Goal: Task Accomplishment & Management: Complete application form

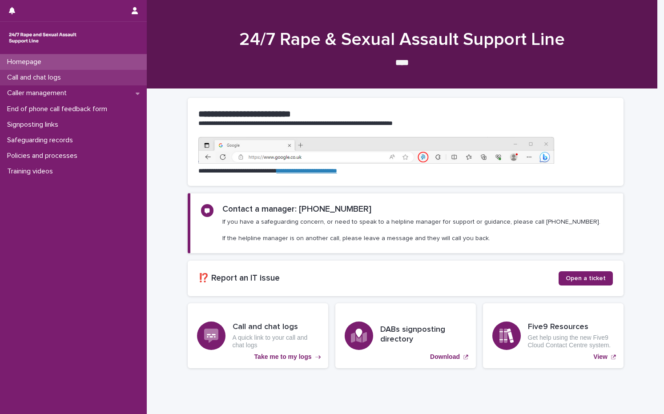
click at [31, 75] on p "Call and chat logs" at bounding box center [36, 77] width 64 height 8
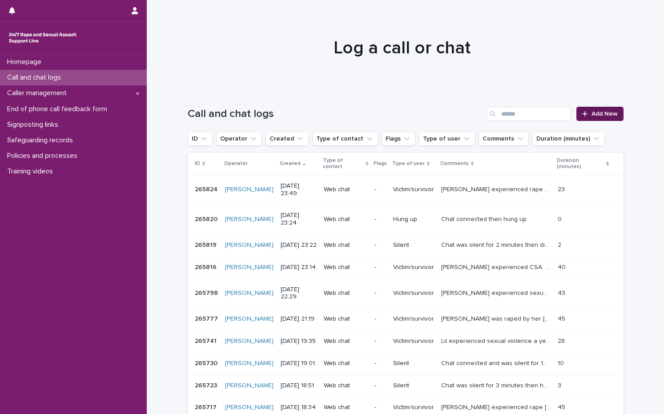
click at [603, 109] on link "Add New" at bounding box center [599, 114] width 47 height 14
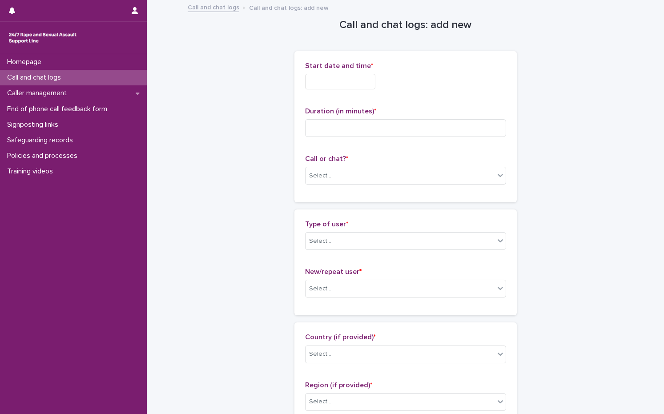
click at [313, 78] on input "text" at bounding box center [340, 82] width 70 height 16
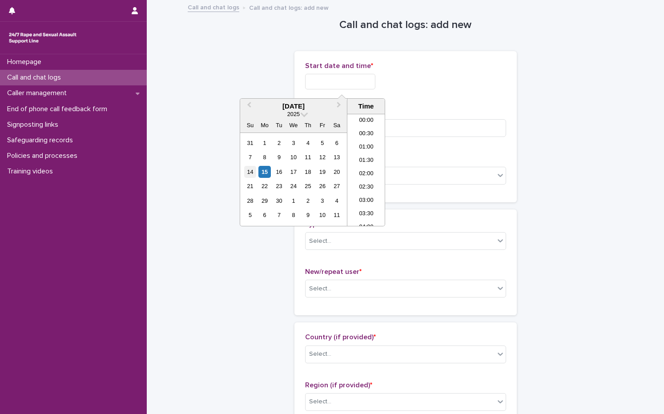
scroll to position [378, 0]
click at [265, 169] on div "15" at bounding box center [264, 172] width 12 height 12
click at [375, 173] on li "16:00" at bounding box center [366, 169] width 38 height 13
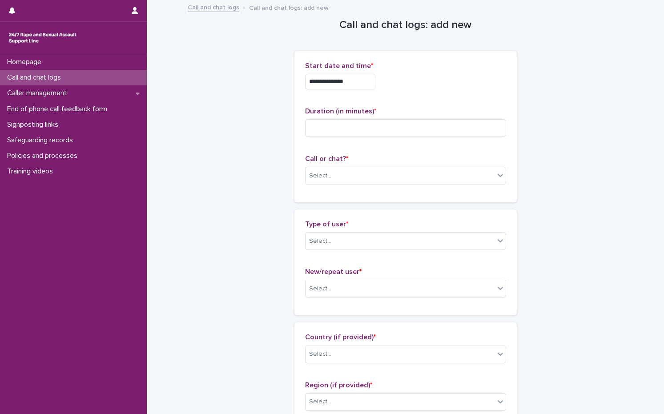
click at [363, 73] on div "**********" at bounding box center [405, 79] width 201 height 35
click at [363, 75] on input "**********" at bounding box center [340, 82] width 70 height 16
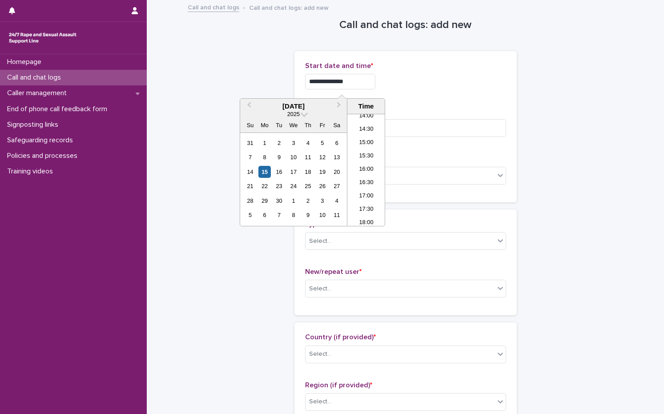
type input "**********"
click at [458, 79] on div "**********" at bounding box center [405, 82] width 201 height 16
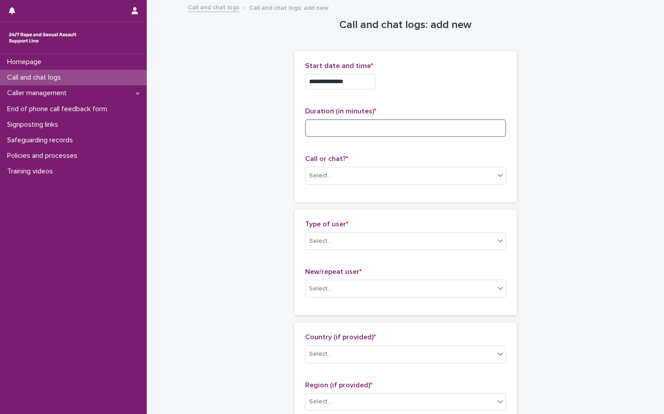
click at [351, 128] on input at bounding box center [405, 128] width 201 height 18
type input "*"
click at [340, 178] on div "Select..." at bounding box center [400, 176] width 189 height 15
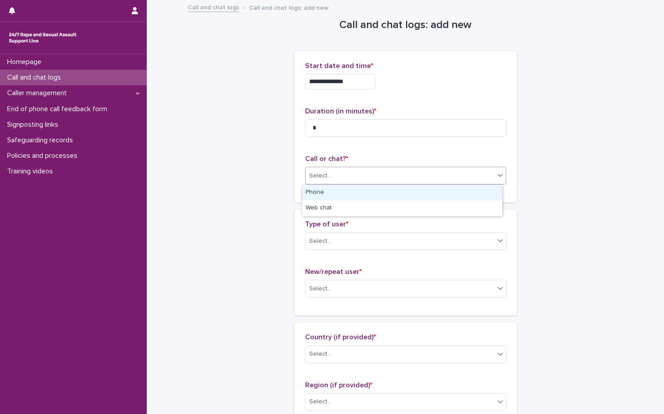
click at [321, 192] on div "Phone" at bounding box center [402, 193] width 200 height 16
click at [318, 240] on div "Select..." at bounding box center [320, 241] width 22 height 9
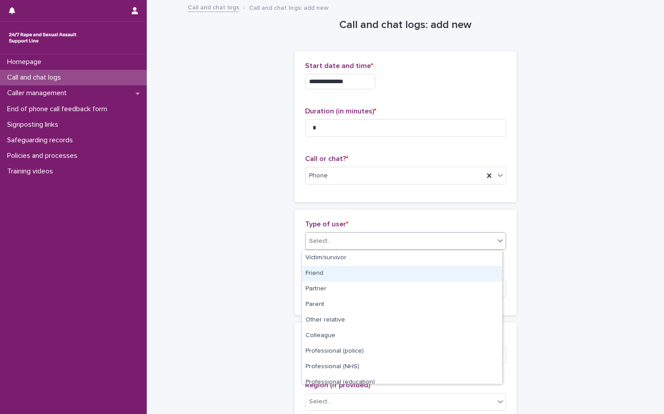
click at [328, 279] on div "Friend" at bounding box center [402, 274] width 200 height 16
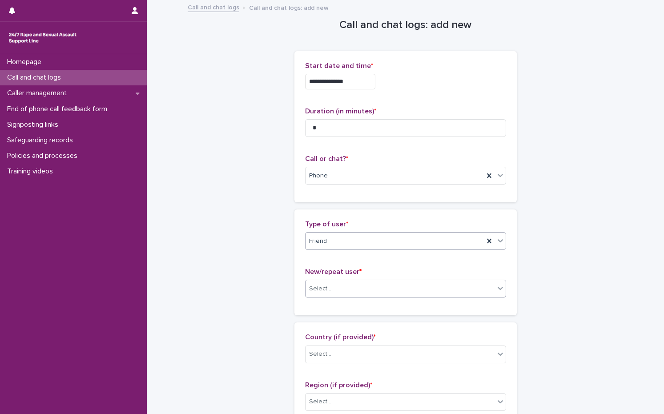
click at [340, 288] on div "Select..." at bounding box center [400, 289] width 189 height 15
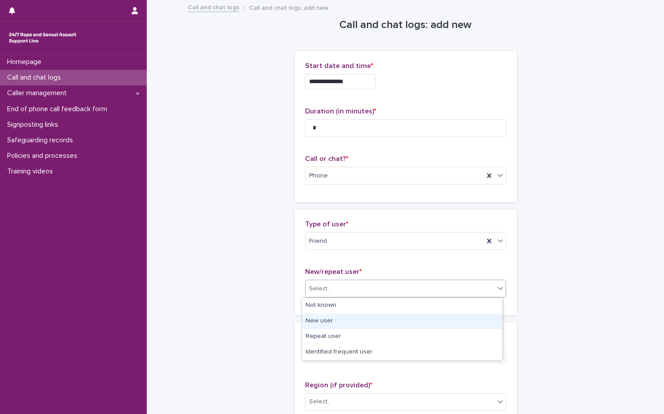
click at [338, 322] on div "New user" at bounding box center [402, 322] width 200 height 16
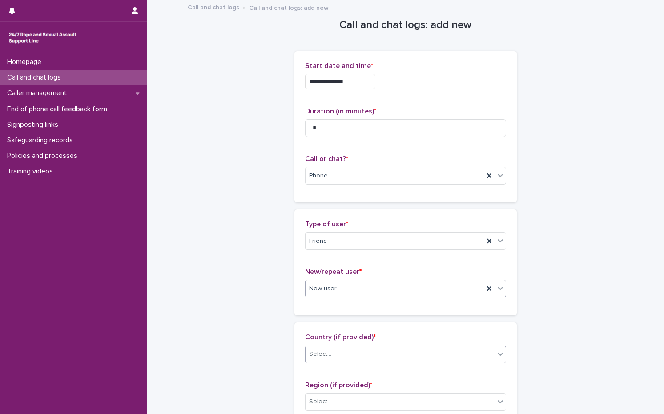
click at [339, 351] on div "Select..." at bounding box center [400, 354] width 189 height 15
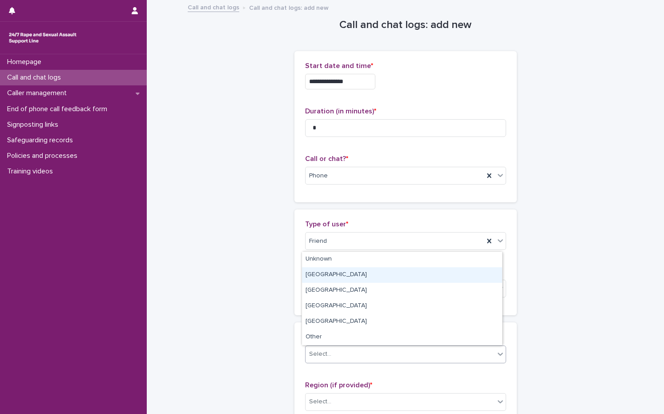
click at [337, 268] on div "[GEOGRAPHIC_DATA]" at bounding box center [402, 275] width 200 height 16
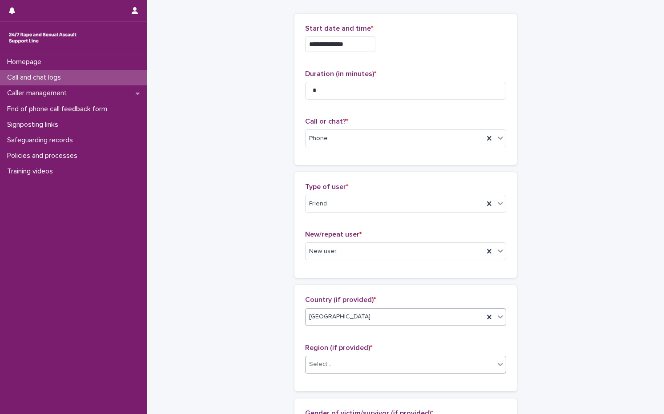
scroll to position [89, 0]
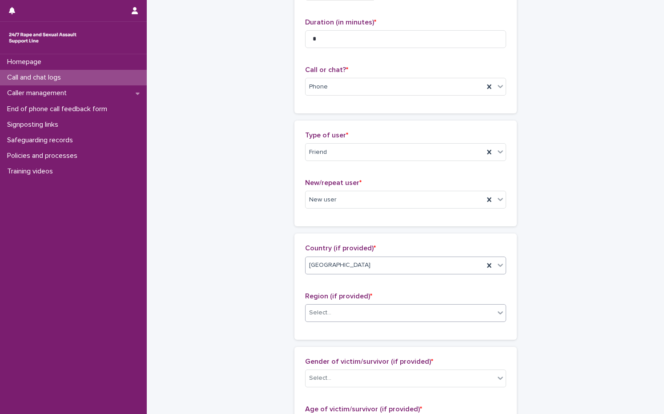
click at [377, 309] on div "Select..." at bounding box center [400, 313] width 189 height 15
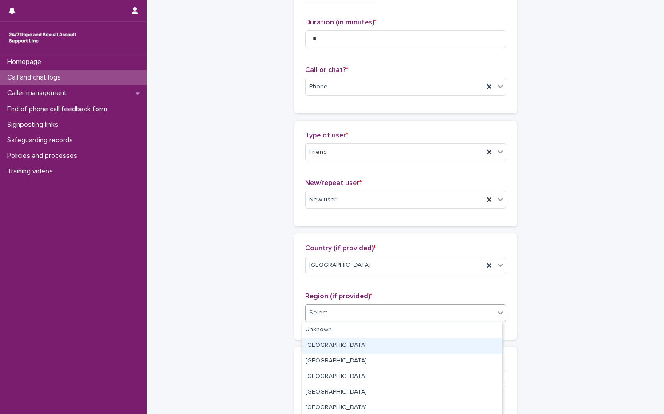
click at [345, 347] on div "[GEOGRAPHIC_DATA]" at bounding box center [402, 346] width 200 height 16
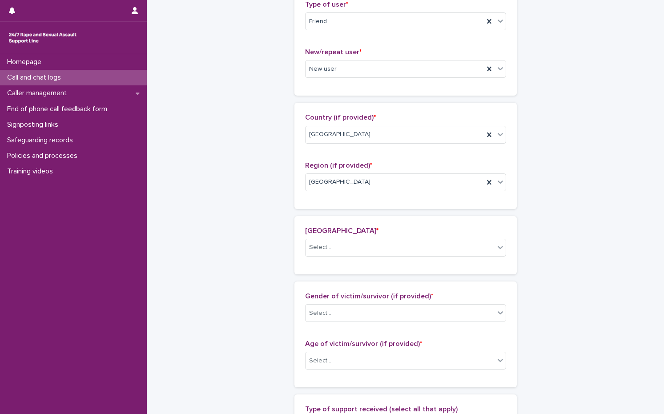
scroll to position [222, 0]
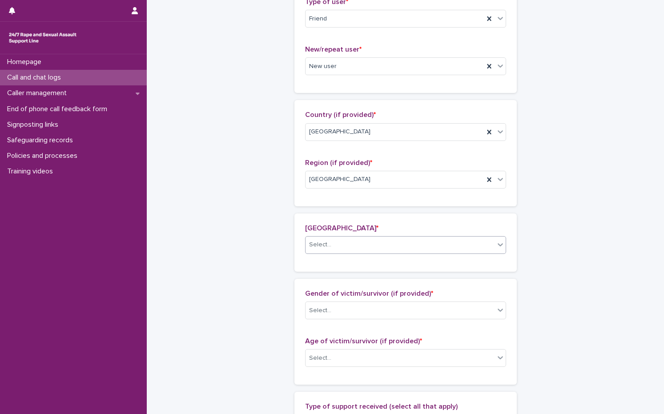
click at [327, 245] on div "Select..." at bounding box center [400, 245] width 189 height 15
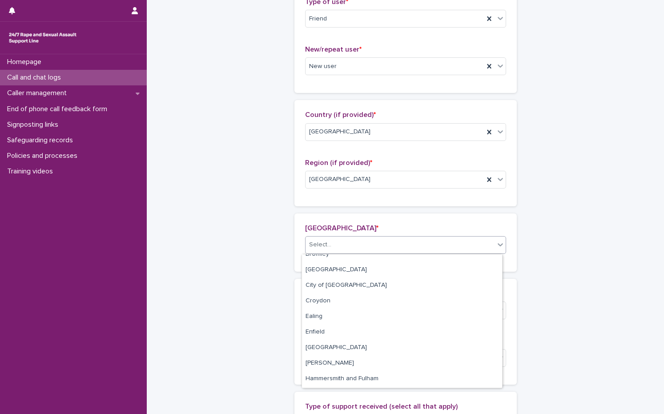
scroll to position [89, 0]
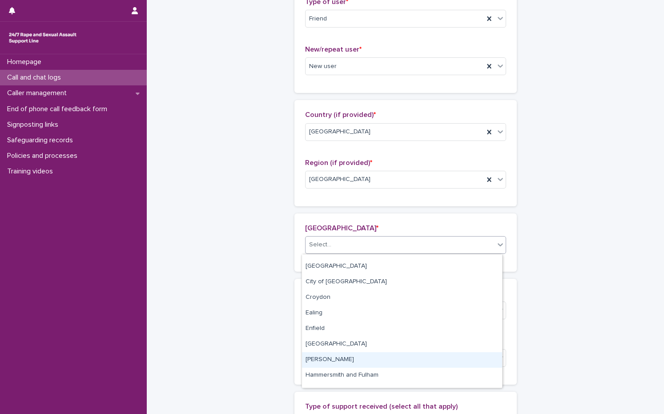
click at [346, 361] on div "[PERSON_NAME]" at bounding box center [402, 360] width 200 height 16
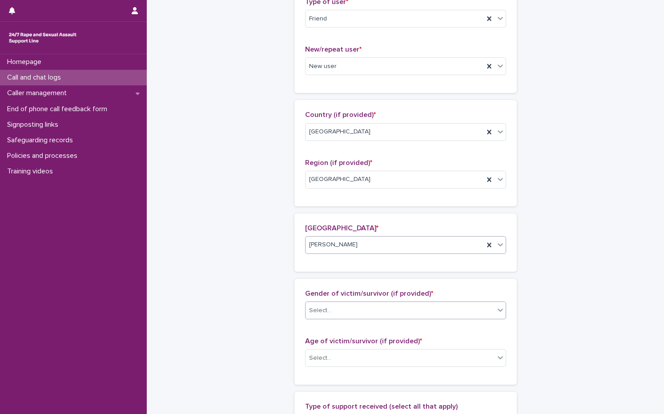
click at [357, 305] on div "Select..." at bounding box center [400, 310] width 189 height 15
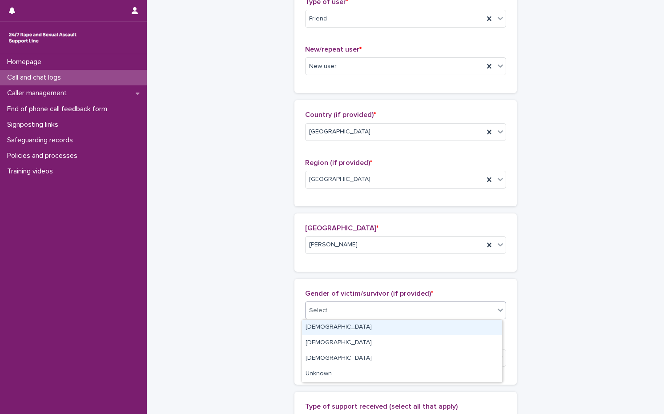
click at [322, 330] on div "[DEMOGRAPHIC_DATA]" at bounding box center [402, 328] width 200 height 16
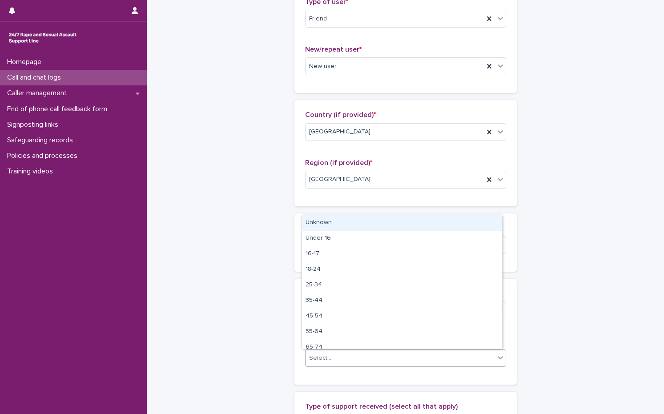
click at [322, 350] on div "Select..." at bounding box center [405, 358] width 201 height 18
click at [333, 222] on div "Unknown" at bounding box center [402, 223] width 200 height 16
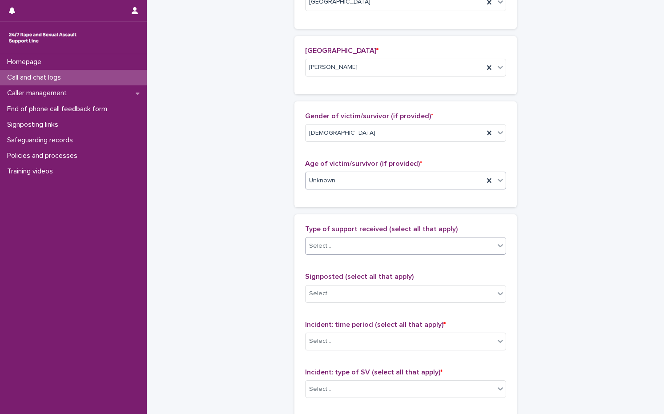
scroll to position [400, 0]
click at [322, 244] on div "Select..." at bounding box center [320, 245] width 22 height 9
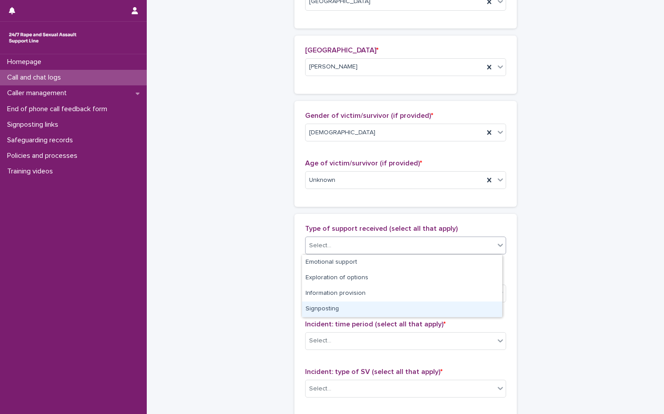
click at [337, 312] on div "Signposting" at bounding box center [402, 310] width 200 height 16
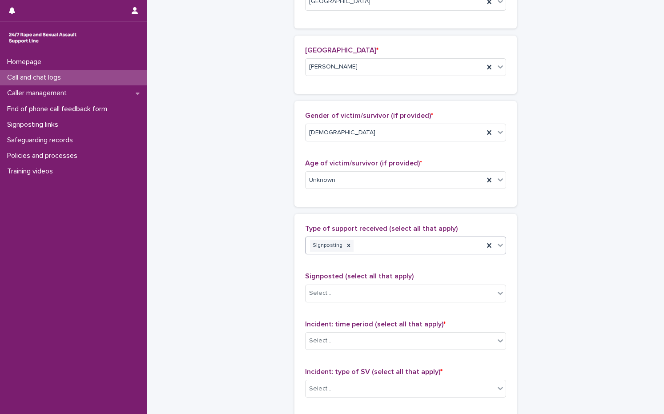
click at [346, 283] on div "Signposted (select all that apply) Select..." at bounding box center [405, 290] width 201 height 37
click at [346, 292] on div "Select..." at bounding box center [400, 293] width 189 height 15
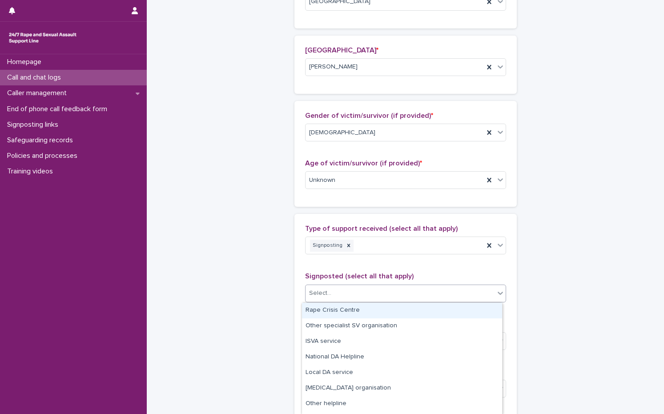
click at [346, 313] on div "Rape Crisis Centre" at bounding box center [402, 311] width 200 height 16
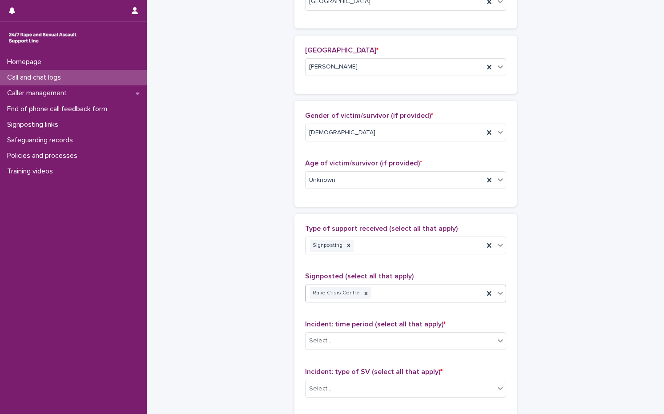
scroll to position [578, 0]
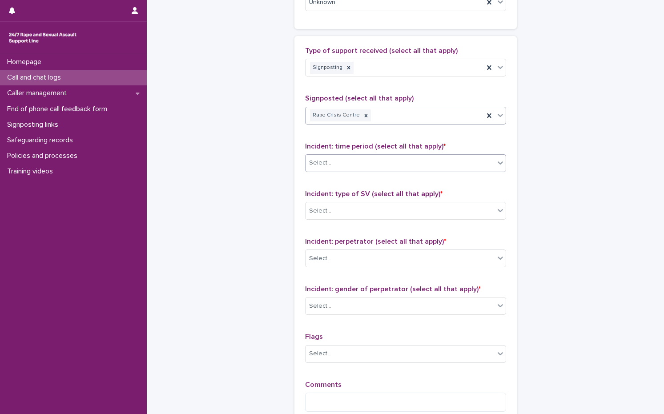
click at [356, 168] on div "Select..." at bounding box center [400, 163] width 189 height 15
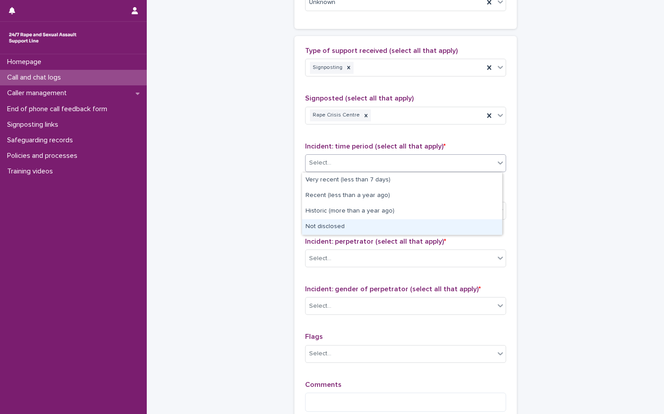
click at [348, 230] on div "Not disclosed" at bounding box center [402, 227] width 200 height 16
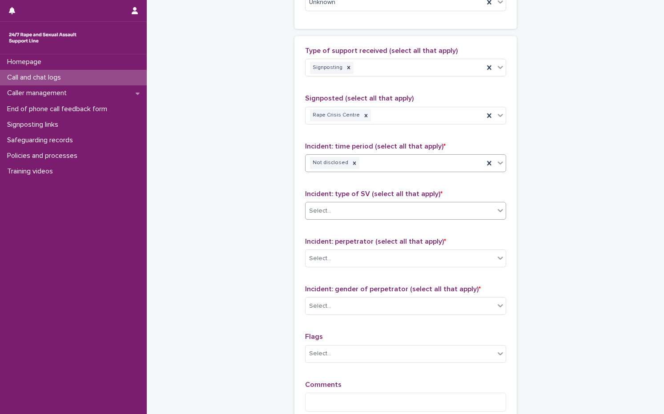
click at [348, 214] on div "Select..." at bounding box center [400, 211] width 189 height 15
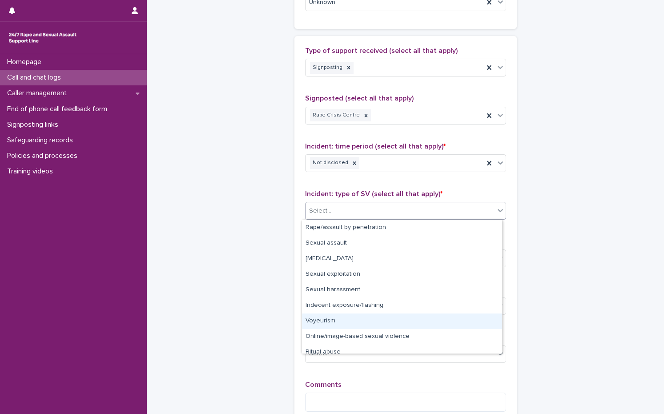
scroll to position [22, 0]
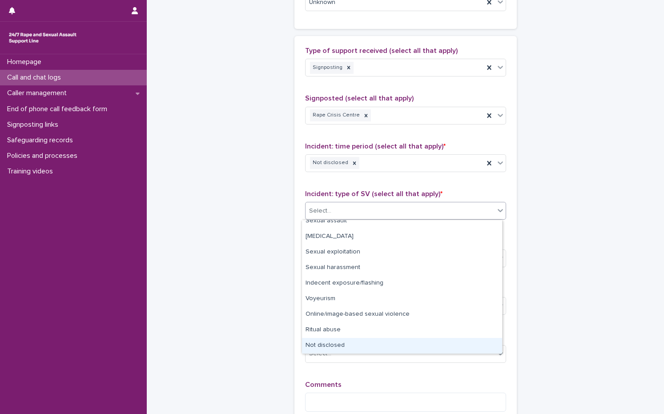
click at [335, 343] on div "Not disclosed" at bounding box center [402, 346] width 200 height 16
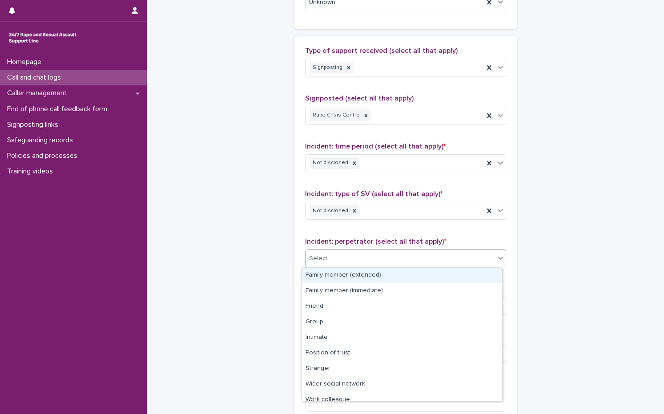
click at [340, 264] on div "Select..." at bounding box center [400, 258] width 189 height 15
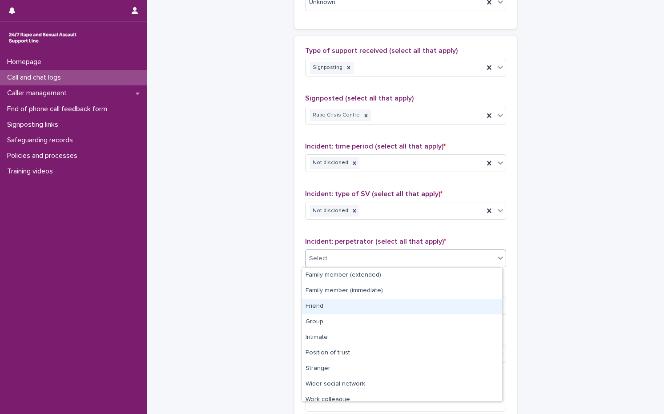
scroll to position [38, 0]
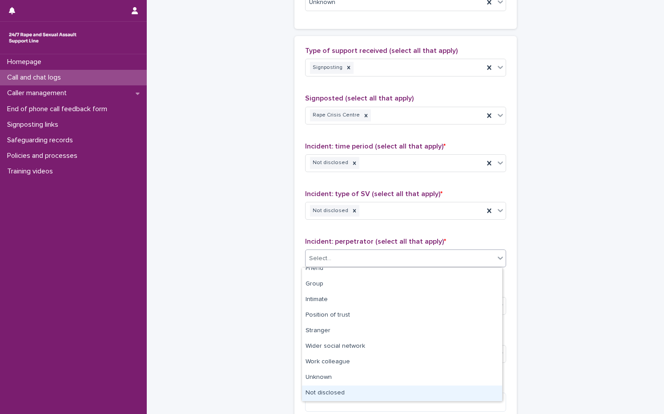
click at [342, 389] on div "Not disclosed" at bounding box center [402, 394] width 200 height 16
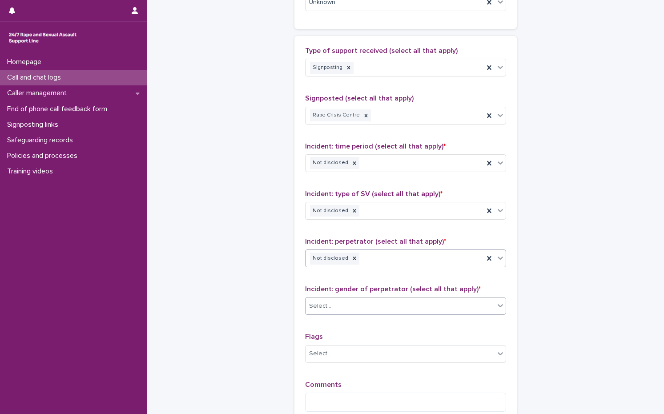
click at [352, 308] on div "Select..." at bounding box center [400, 306] width 189 height 15
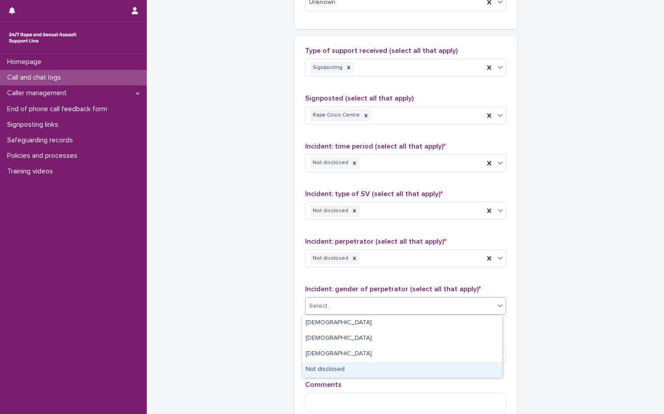
click at [340, 369] on div "Not disclosed" at bounding box center [402, 370] width 200 height 16
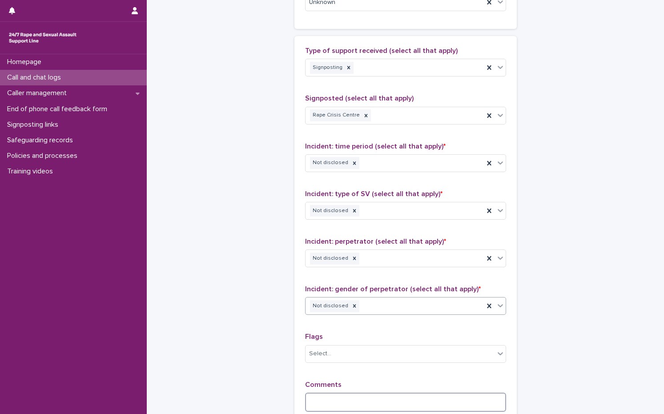
click at [332, 404] on textarea at bounding box center [405, 402] width 201 height 19
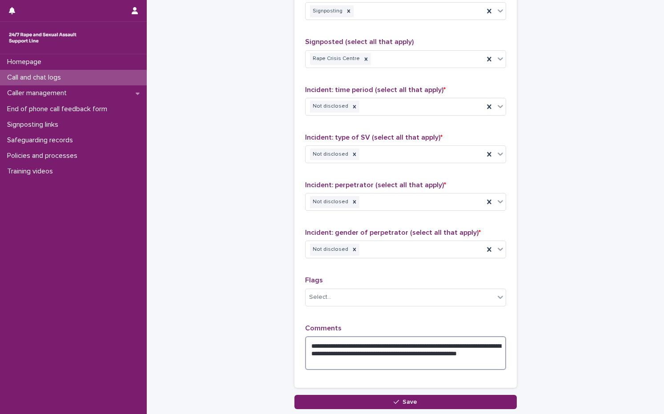
scroll to position [700, 0]
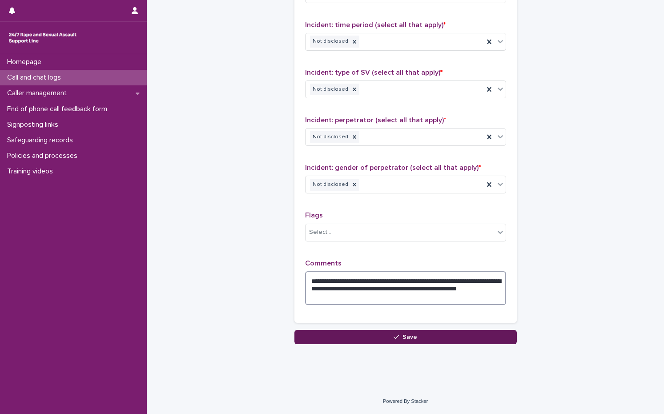
type textarea "**********"
click at [368, 336] on button "Save" at bounding box center [405, 337] width 222 height 14
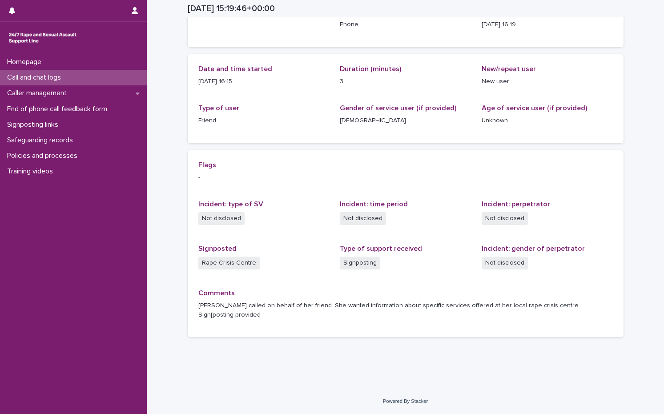
scroll to position [58, 0]
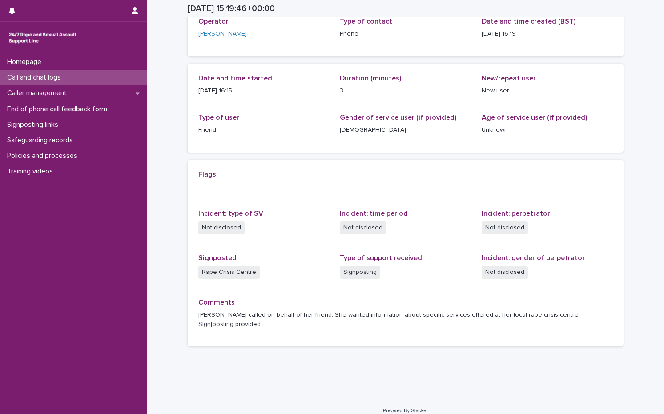
click at [85, 73] on div "Call and chat logs" at bounding box center [73, 78] width 147 height 16
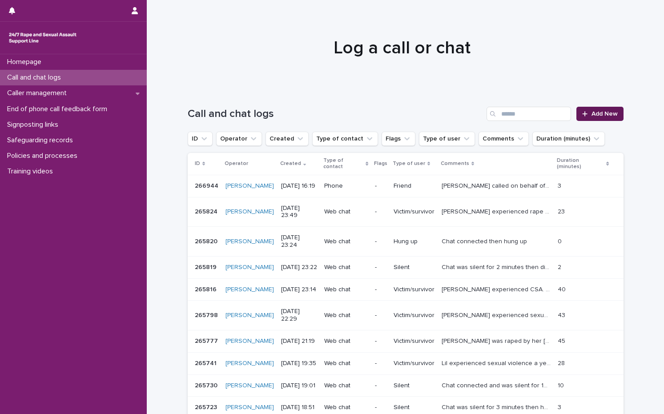
click at [606, 107] on link "Add New" at bounding box center [599, 114] width 47 height 14
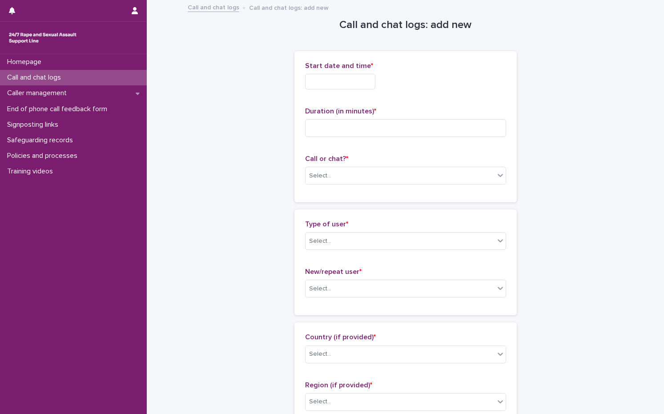
click at [320, 76] on input "text" at bounding box center [340, 82] width 70 height 16
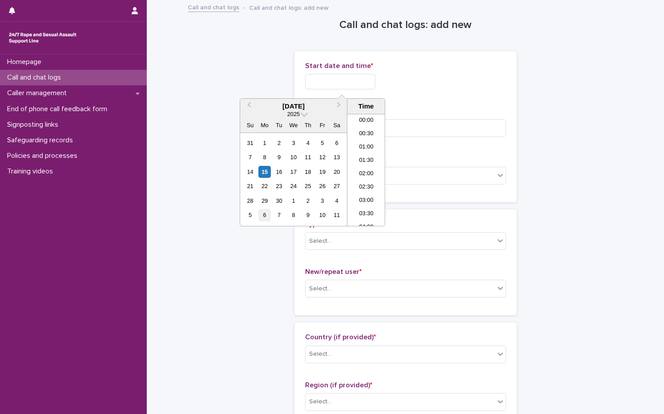
scroll to position [391, 0]
click at [266, 173] on div "15" at bounding box center [264, 172] width 12 height 12
click at [370, 170] on li "16:30" at bounding box center [366, 169] width 38 height 13
click at [364, 78] on input "**********" at bounding box center [340, 82] width 70 height 16
type input "**********"
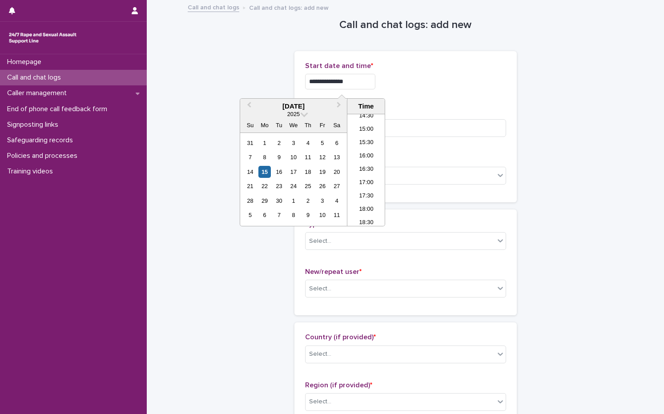
click at [502, 89] on div "**********" at bounding box center [405, 82] width 201 height 16
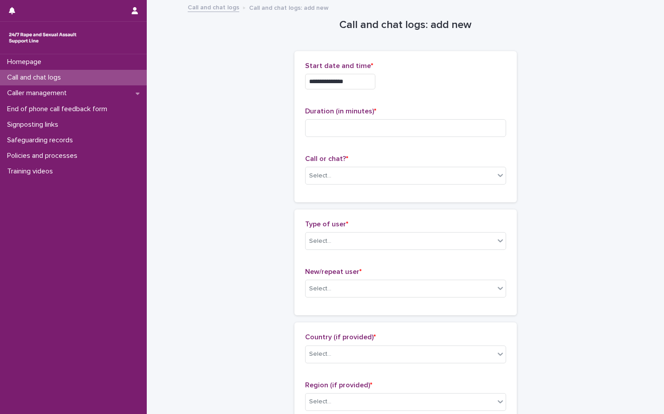
click at [294, 140] on div "**********" at bounding box center [405, 126] width 222 height 151
click at [315, 135] on input at bounding box center [405, 128] width 201 height 18
type input "*"
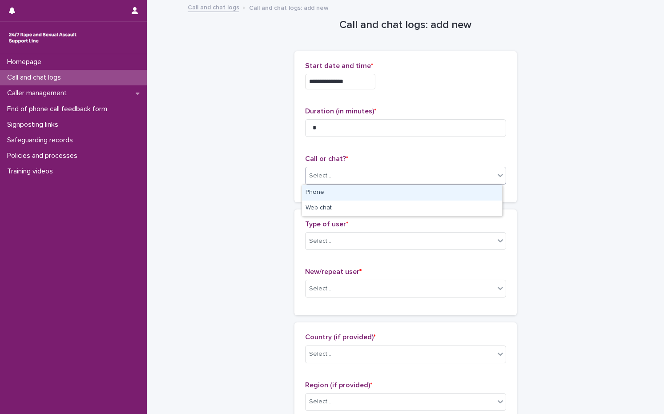
click at [326, 177] on div "Select..." at bounding box center [320, 175] width 22 height 9
click at [326, 197] on div "Phone" at bounding box center [402, 193] width 200 height 16
click at [323, 238] on div "Select..." at bounding box center [320, 241] width 22 height 9
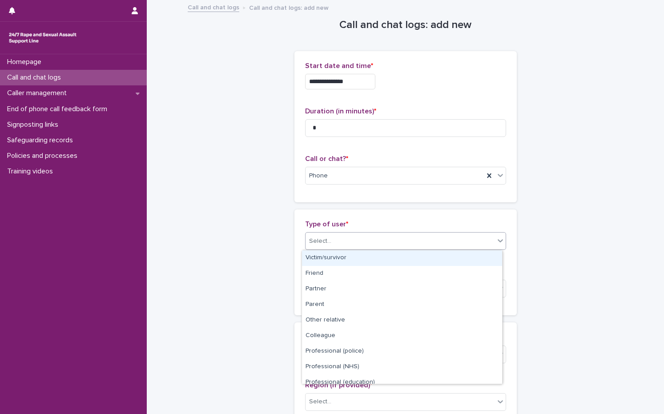
click at [326, 257] on div "Victim/survivor" at bounding box center [402, 258] width 200 height 16
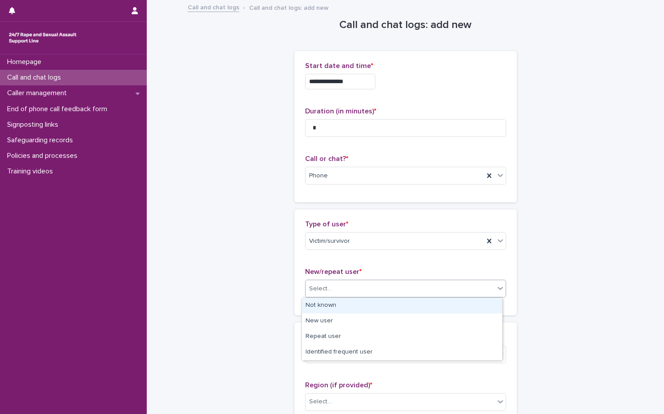
click at [344, 286] on div "Select..." at bounding box center [400, 289] width 189 height 15
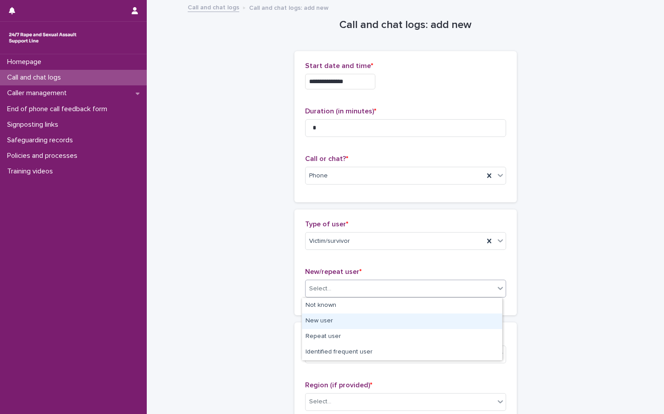
click at [330, 319] on div "New user" at bounding box center [402, 322] width 200 height 16
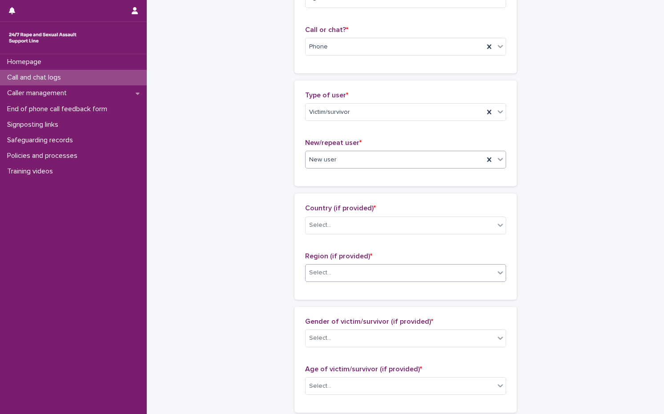
scroll to position [133, 0]
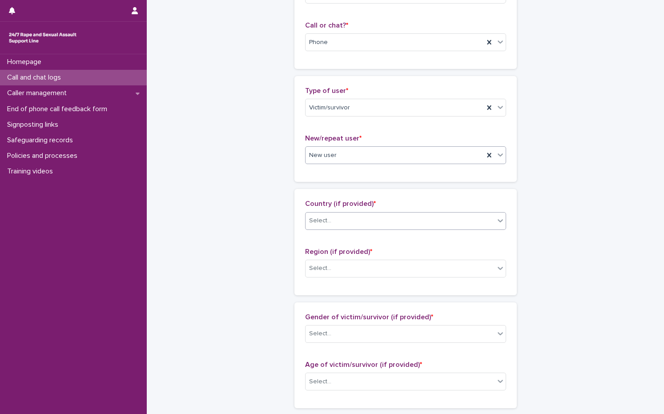
click at [350, 225] on div "Select..." at bounding box center [400, 221] width 189 height 15
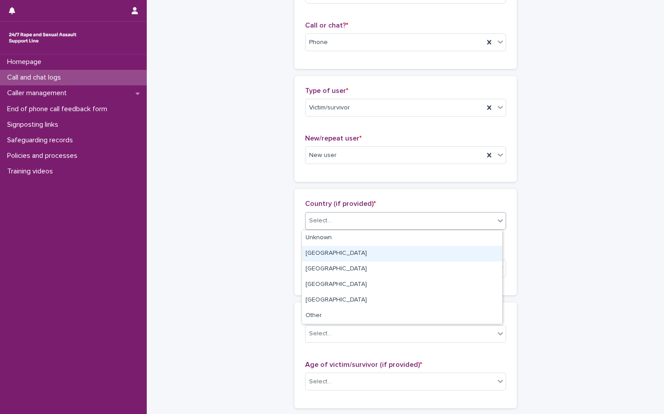
click at [323, 252] on div "[GEOGRAPHIC_DATA]" at bounding box center [402, 254] width 200 height 16
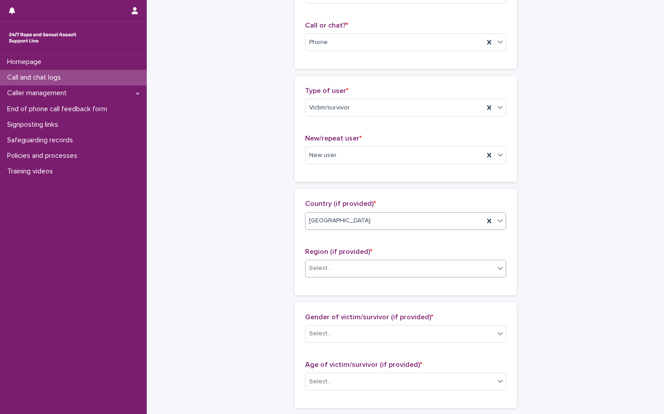
click at [323, 269] on div "Select..." at bounding box center [320, 268] width 22 height 9
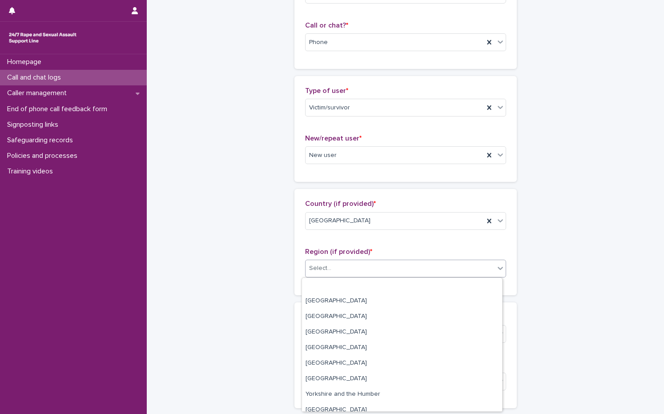
scroll to position [38, 0]
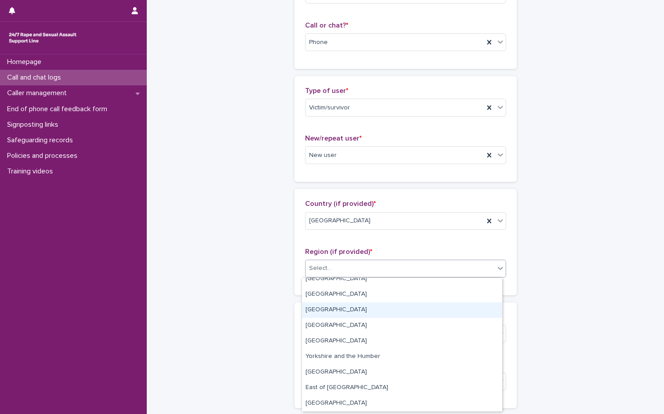
click at [336, 305] on div "[GEOGRAPHIC_DATA]" at bounding box center [402, 310] width 200 height 16
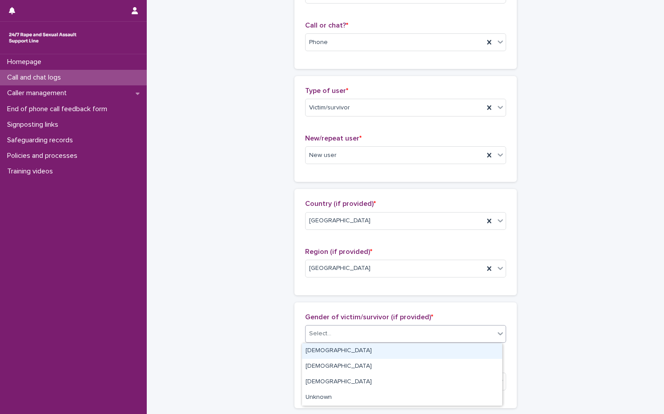
click at [340, 337] on div "Select..." at bounding box center [400, 333] width 189 height 15
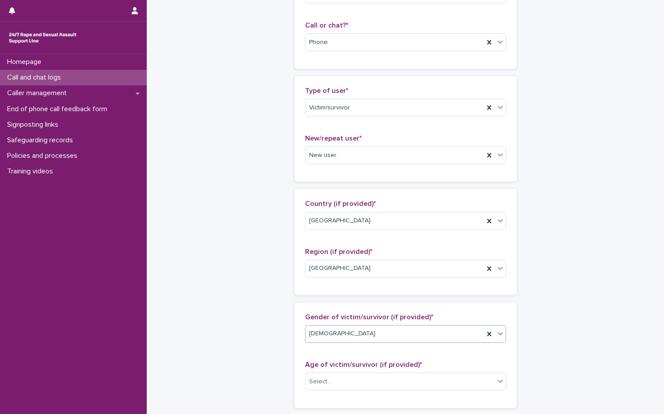
scroll to position [267, 0]
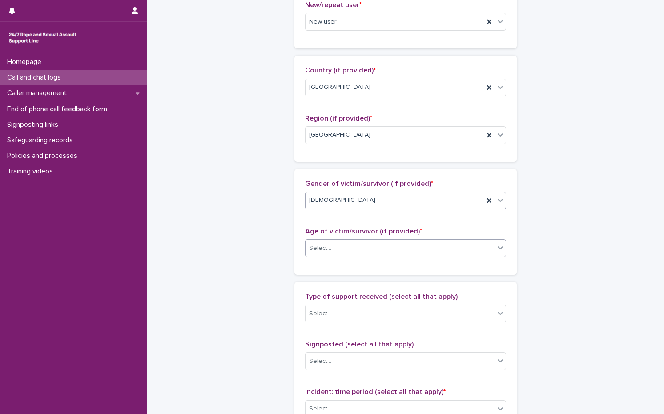
click at [347, 257] on body "**********" at bounding box center [332, 207] width 664 height 414
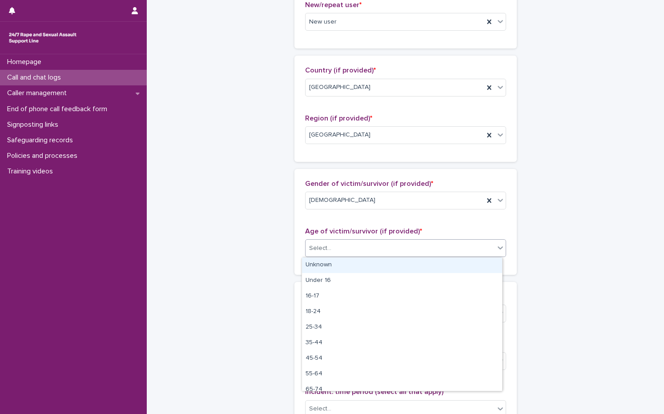
click at [342, 270] on div "Unknown" at bounding box center [402, 266] width 200 height 16
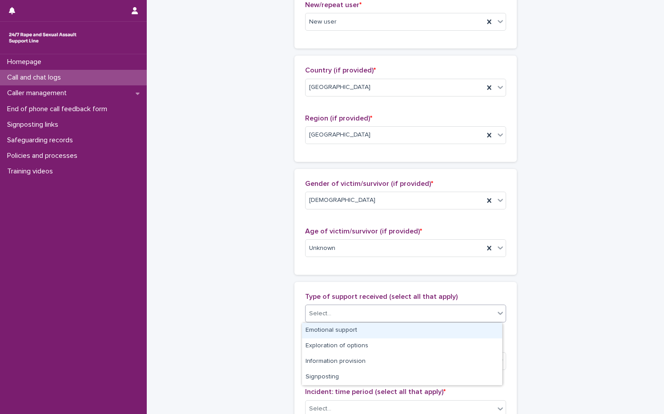
click at [348, 313] on div "Select..." at bounding box center [400, 313] width 189 height 15
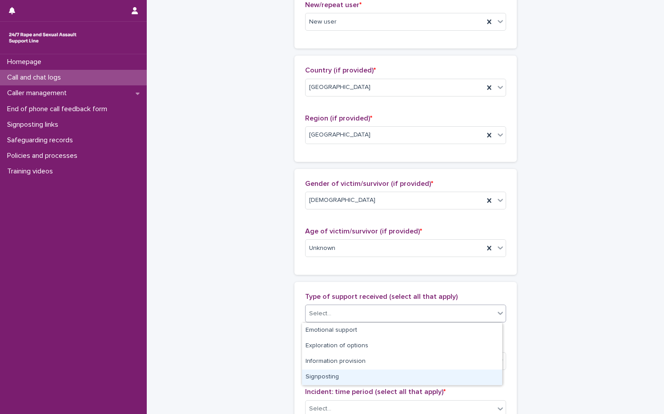
click at [340, 380] on div "Signposting" at bounding box center [402, 378] width 200 height 16
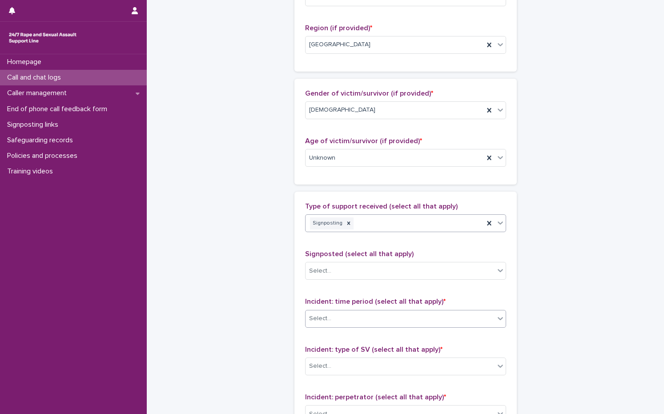
scroll to position [400, 0]
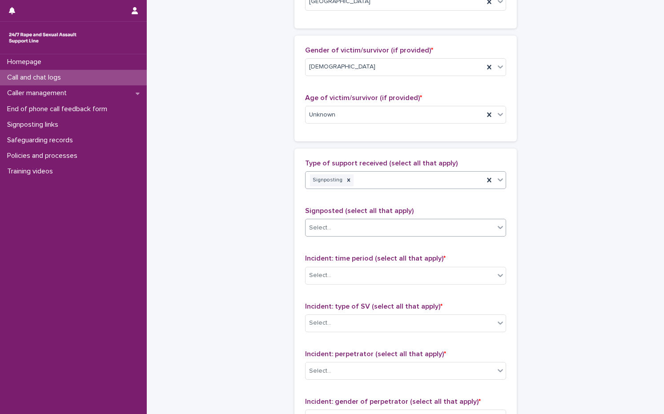
click at [336, 226] on div "Select..." at bounding box center [400, 228] width 189 height 15
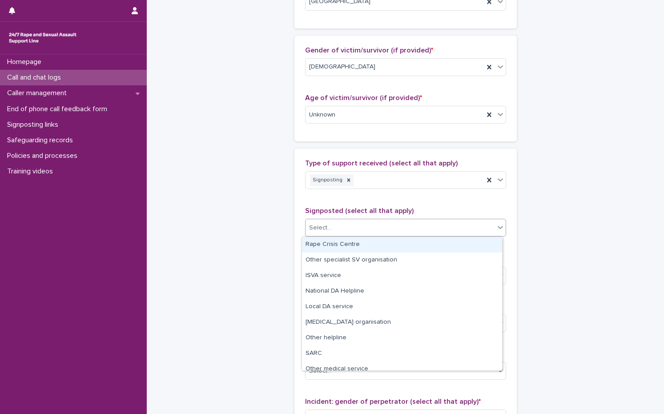
click at [334, 245] on div "Rape Crisis Centre" at bounding box center [402, 245] width 200 height 16
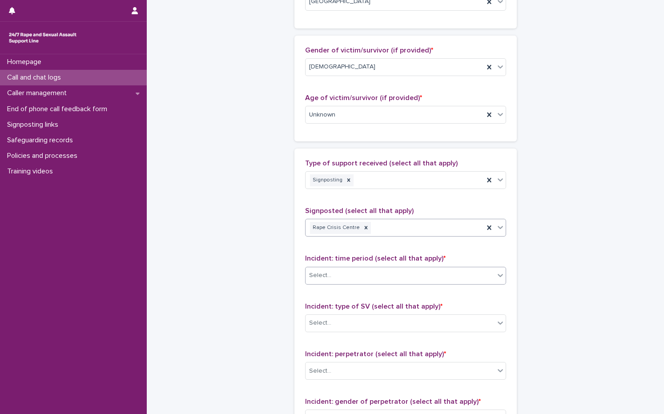
click at [332, 276] on div "Select..." at bounding box center [400, 275] width 189 height 15
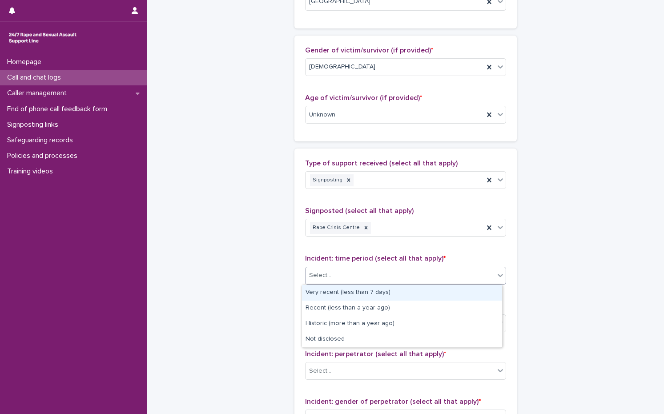
click at [332, 293] on div "Very recent (less than 7 days)" at bounding box center [402, 293] width 200 height 16
click at [347, 270] on div "Very recent (less than 7 days)" at bounding box center [348, 276] width 77 height 12
click at [389, 274] on icon at bounding box center [392, 276] width 6 height 6
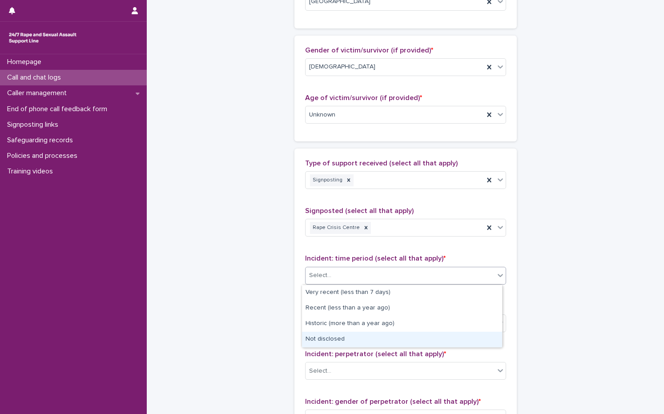
click at [355, 336] on div "Not disclosed" at bounding box center [402, 340] width 200 height 16
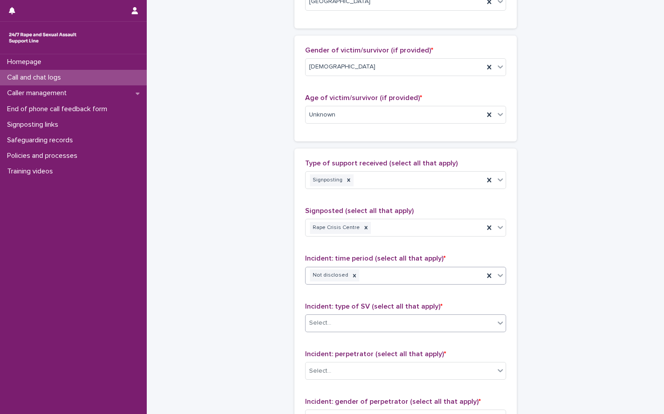
click at [349, 330] on div "Select..." at bounding box center [400, 323] width 189 height 15
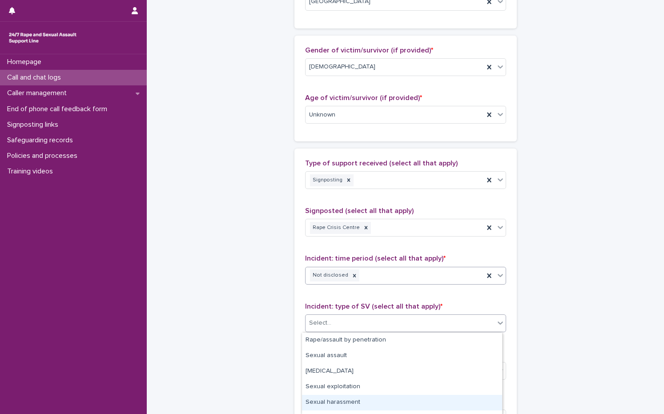
scroll to position [74, 0]
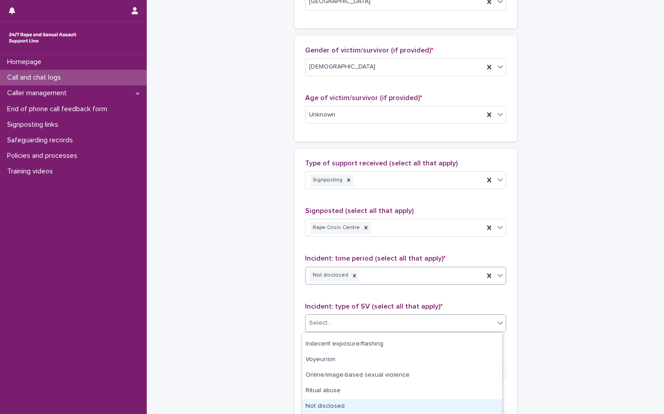
click at [346, 406] on div "Not disclosed" at bounding box center [402, 407] width 200 height 16
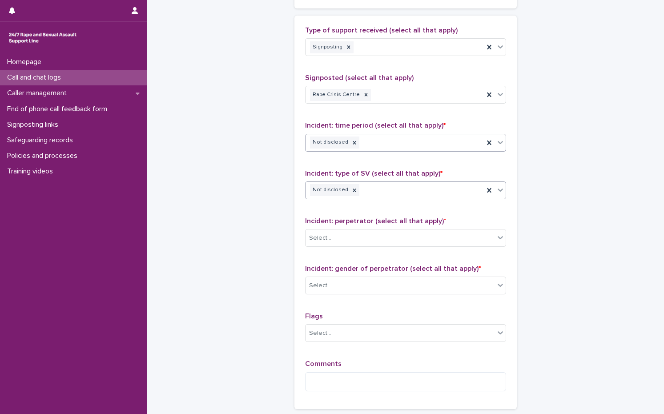
scroll to position [534, 0]
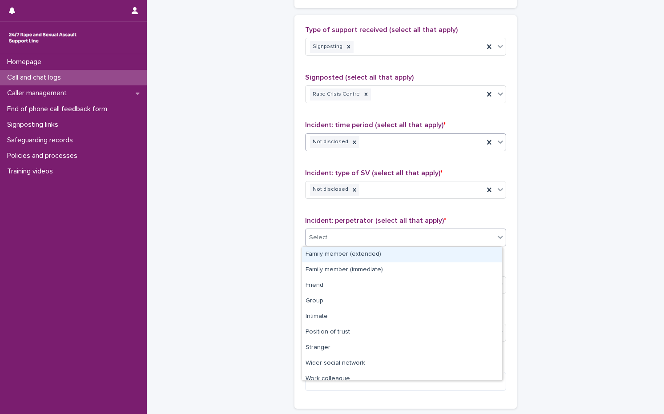
click at [345, 237] on div "Select..." at bounding box center [400, 237] width 189 height 15
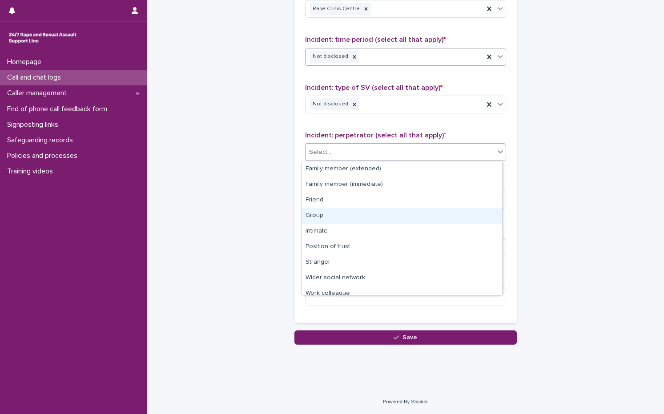
scroll to position [38, 0]
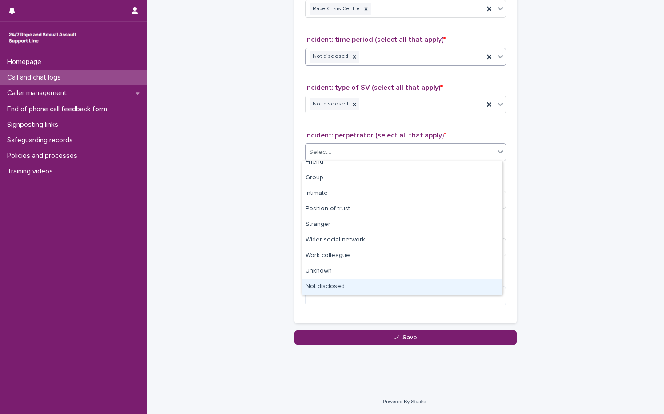
click at [338, 287] on div "Not disclosed" at bounding box center [402, 287] width 200 height 16
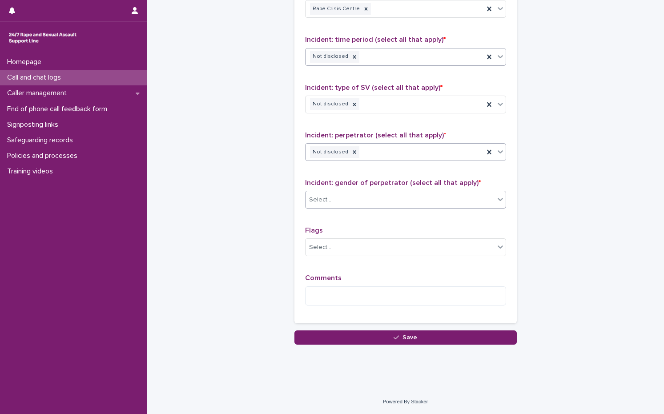
click at [343, 194] on div "Select..." at bounding box center [400, 200] width 189 height 15
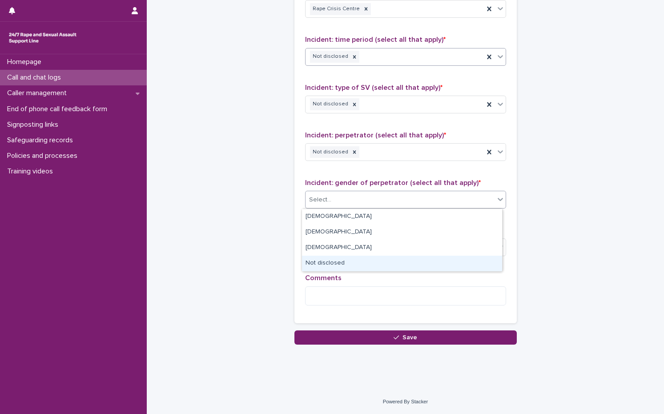
click at [341, 266] on div "Not disclosed" at bounding box center [402, 264] width 200 height 16
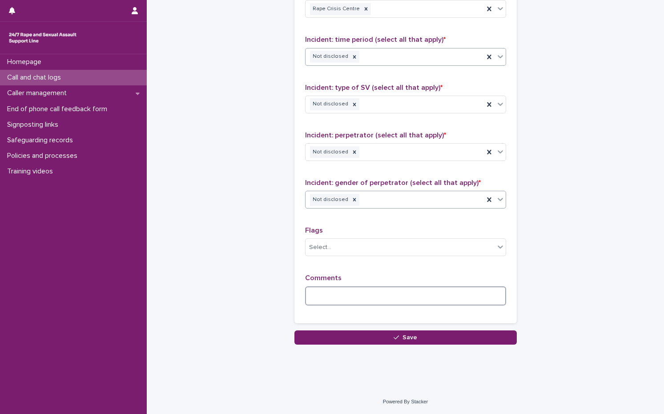
click at [330, 298] on textarea at bounding box center [405, 295] width 201 height 19
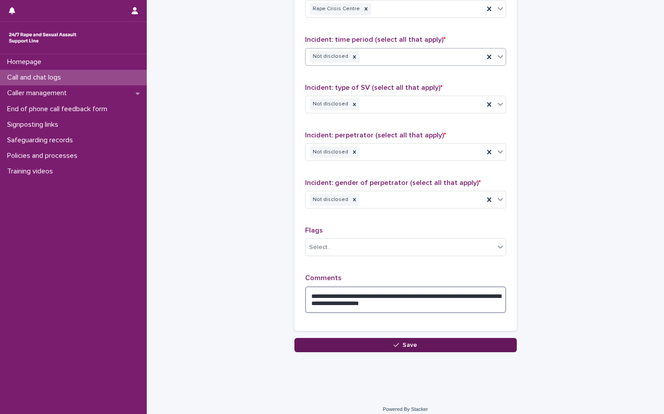
type textarea "**********"
click at [389, 346] on button "Save" at bounding box center [405, 345] width 222 height 14
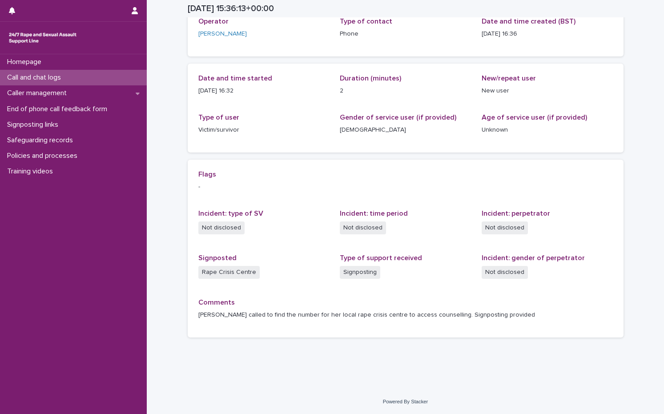
scroll to position [58, 0]
click at [59, 77] on p "Call and chat logs" at bounding box center [36, 77] width 64 height 8
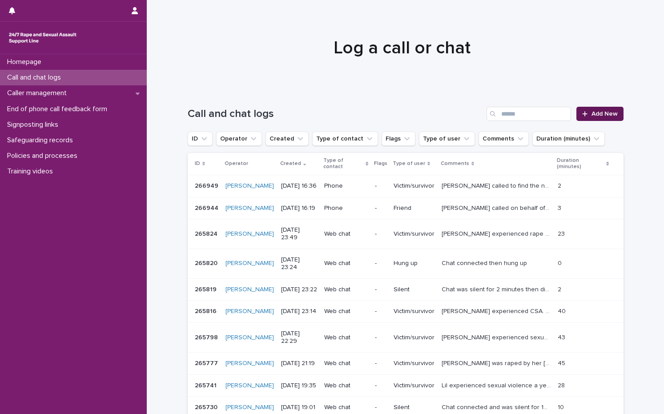
click at [612, 113] on span "Add New" at bounding box center [605, 114] width 26 height 6
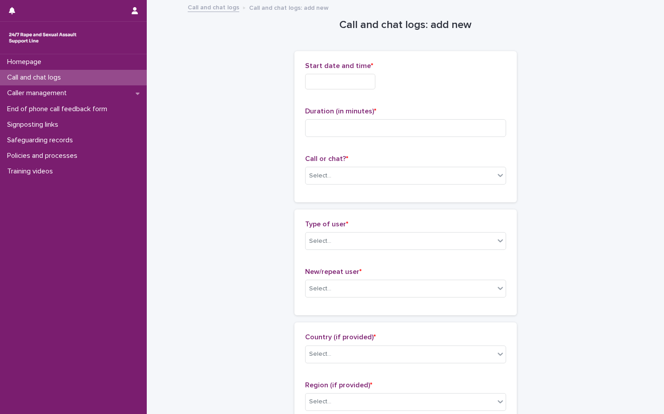
click at [353, 74] on input "text" at bounding box center [340, 82] width 70 height 16
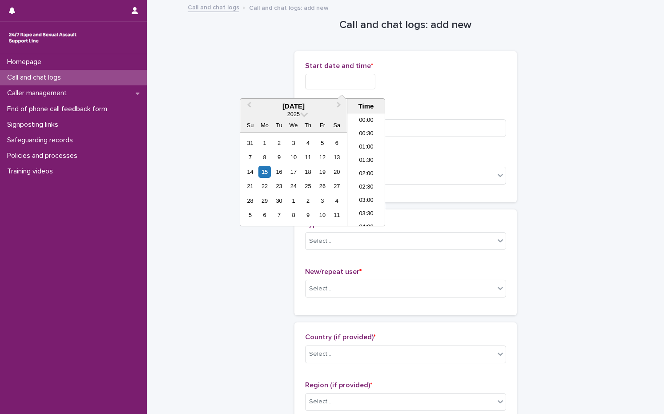
scroll to position [391, 0]
click at [267, 172] on div "15" at bounding box center [264, 172] width 12 height 12
click at [365, 84] on input "**********" at bounding box center [340, 82] width 70 height 16
click at [370, 168] on li "16:30" at bounding box center [366, 169] width 38 height 13
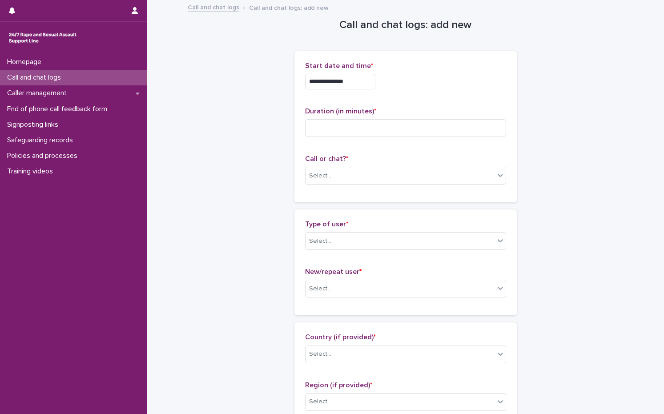
click at [355, 85] on input "**********" at bounding box center [340, 82] width 70 height 16
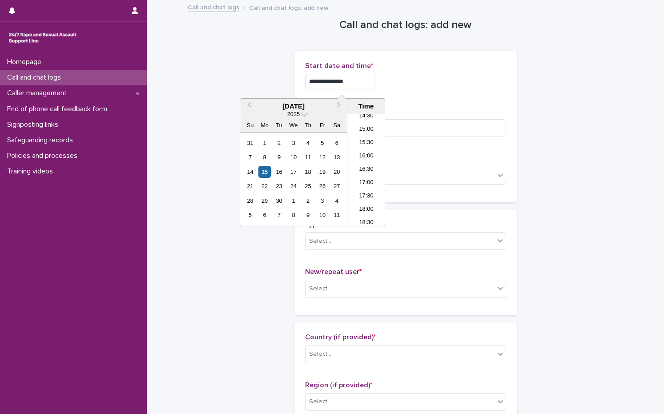
type input "**********"
click at [500, 86] on div "**********" at bounding box center [405, 82] width 201 height 16
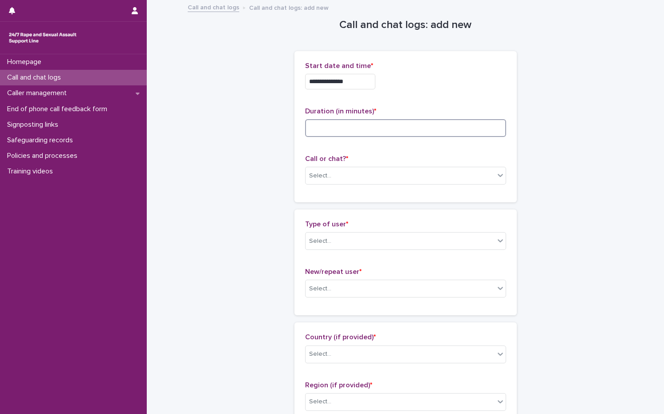
click at [361, 131] on input at bounding box center [405, 128] width 201 height 18
type input "*"
click at [335, 170] on div "Select..." at bounding box center [400, 176] width 189 height 15
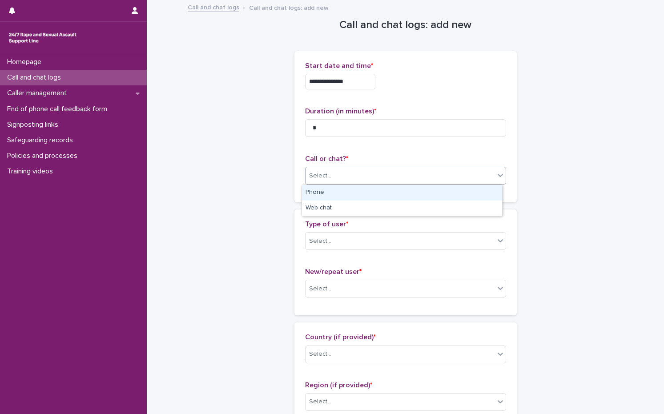
click at [319, 193] on div "Phone" at bounding box center [402, 193] width 200 height 16
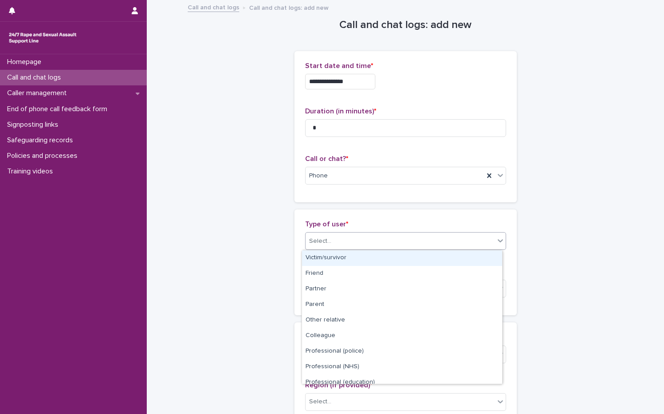
click at [316, 235] on div "Select..." at bounding box center [400, 241] width 189 height 15
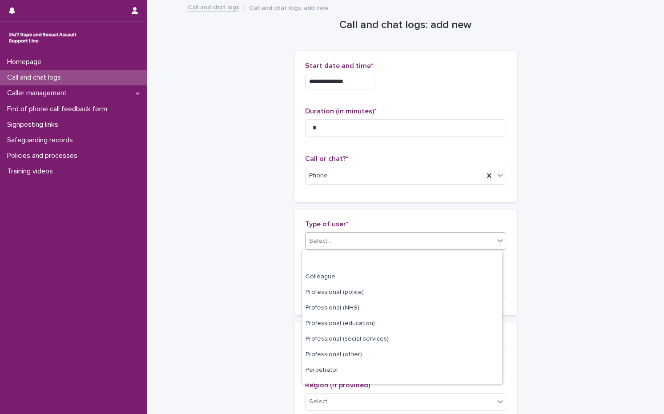
scroll to position [100, 0]
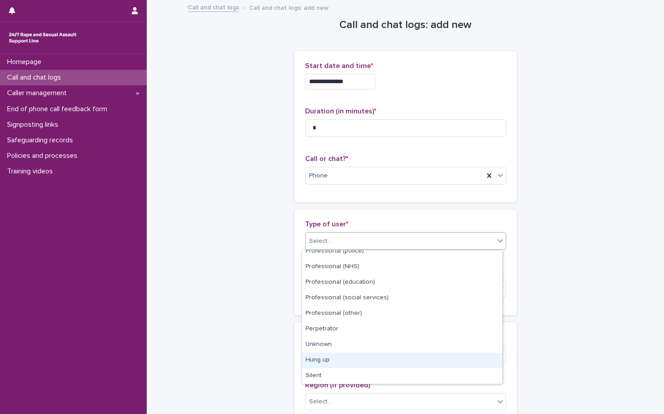
click at [349, 365] on div "Hung up" at bounding box center [402, 361] width 200 height 16
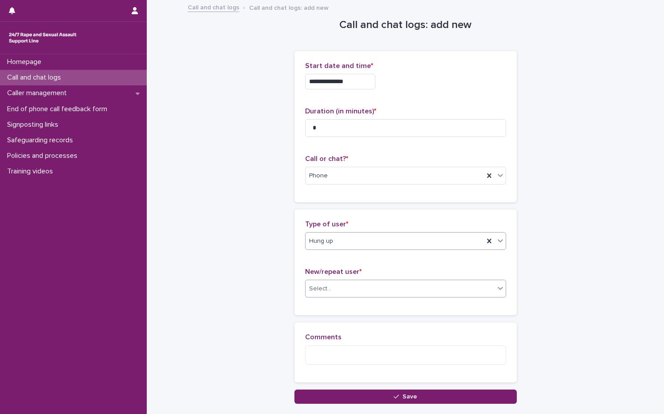
click at [343, 282] on div "Select..." at bounding box center [400, 289] width 189 height 15
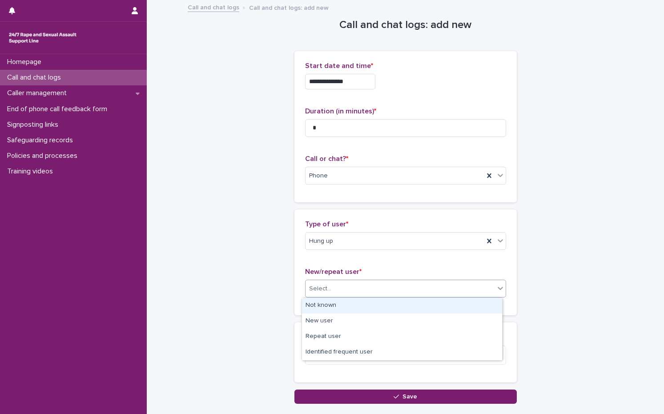
click at [331, 308] on div "Not known" at bounding box center [402, 306] width 200 height 16
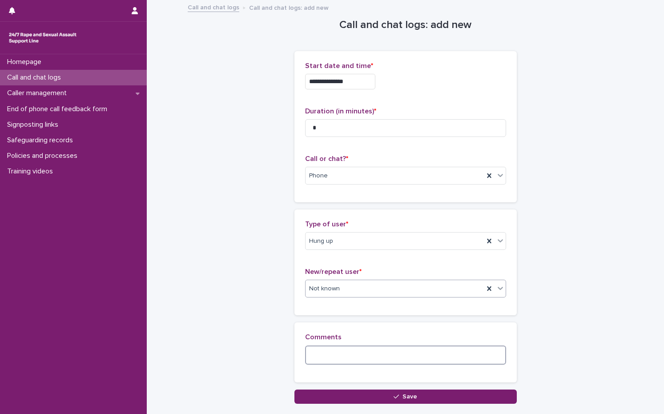
click at [338, 355] on textarea at bounding box center [405, 355] width 201 height 19
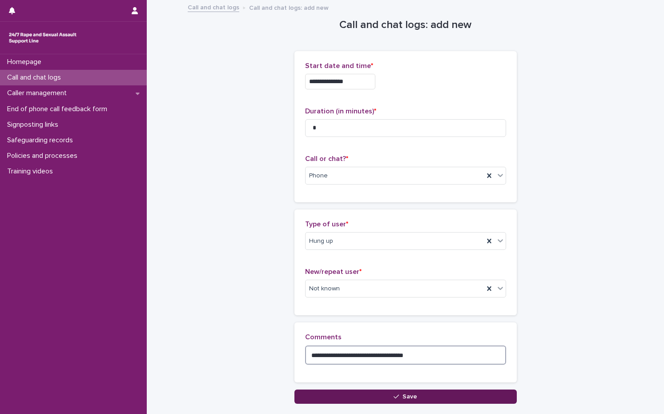
type textarea "**********"
click at [403, 394] on span "Save" at bounding box center [410, 397] width 15 height 6
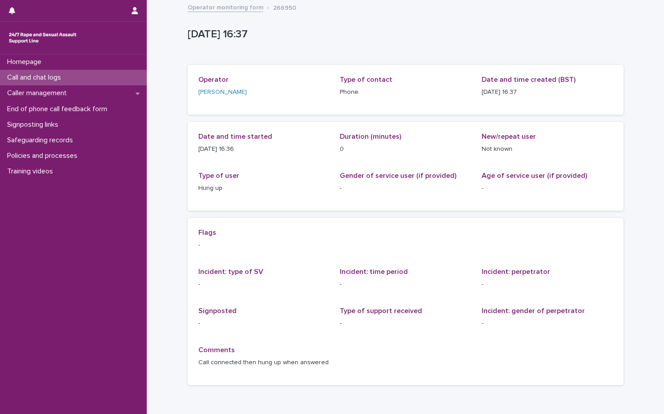
click at [62, 82] on p "Call and chat logs" at bounding box center [36, 77] width 64 height 8
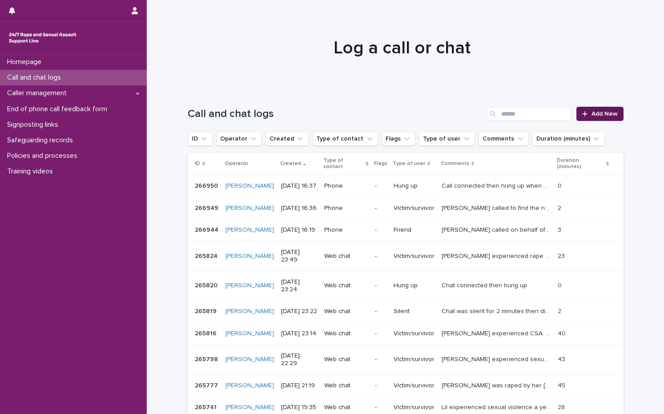
click at [604, 115] on span "Add New" at bounding box center [605, 114] width 26 height 6
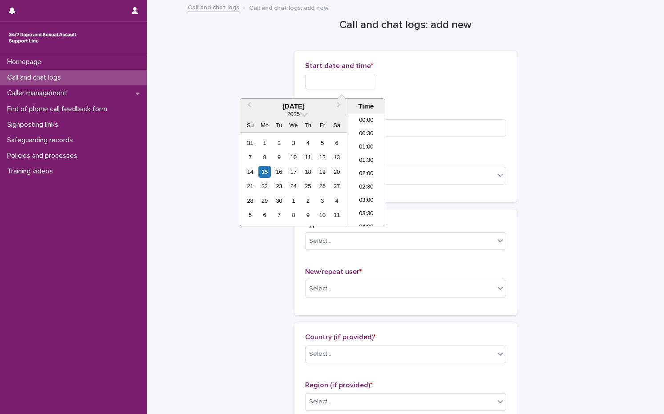
click at [328, 77] on input "text" at bounding box center [340, 82] width 70 height 16
click at [270, 169] on div "15" at bounding box center [264, 172] width 12 height 12
click at [367, 167] on li "16:30" at bounding box center [366, 169] width 38 height 13
click at [370, 76] on input "**********" at bounding box center [340, 82] width 70 height 16
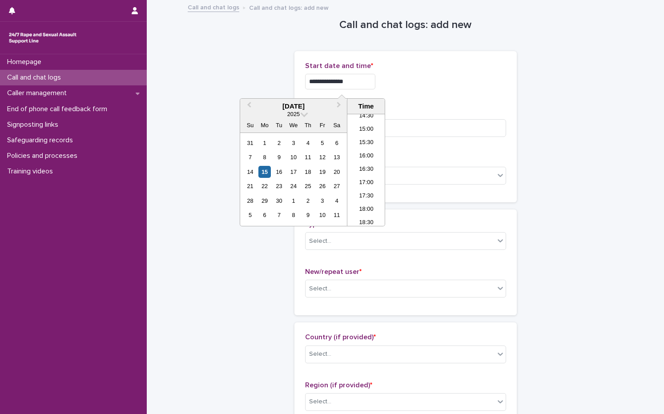
type input "**********"
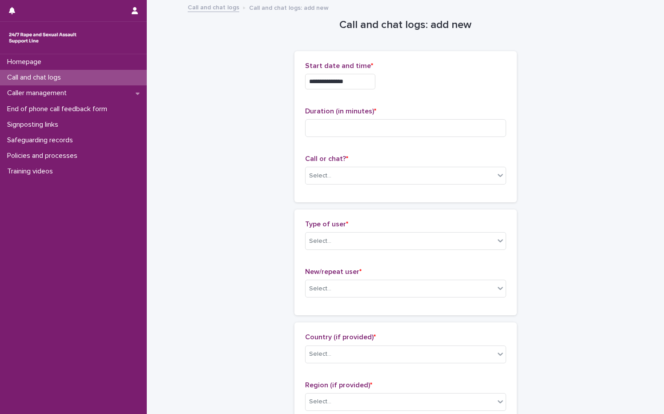
click at [426, 86] on div "**********" at bounding box center [405, 82] width 201 height 16
click at [396, 126] on input at bounding box center [405, 128] width 201 height 18
type input "*"
click at [349, 178] on div "Select..." at bounding box center [400, 176] width 189 height 15
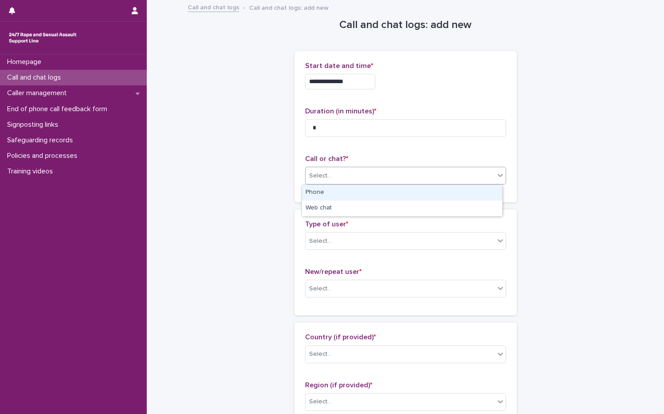
click at [339, 193] on div "Phone" at bounding box center [402, 193] width 200 height 16
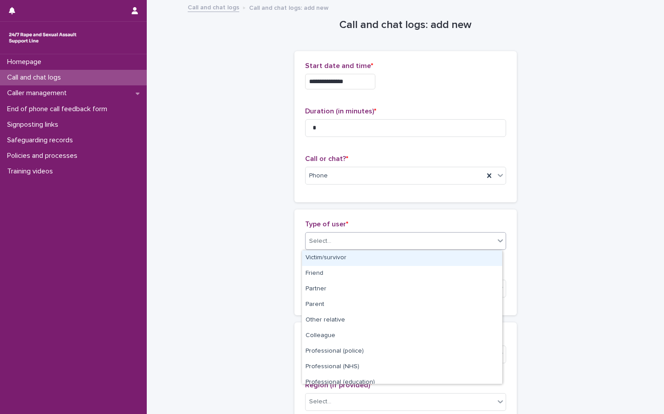
click at [326, 239] on div "Select..." at bounding box center [320, 241] width 22 height 9
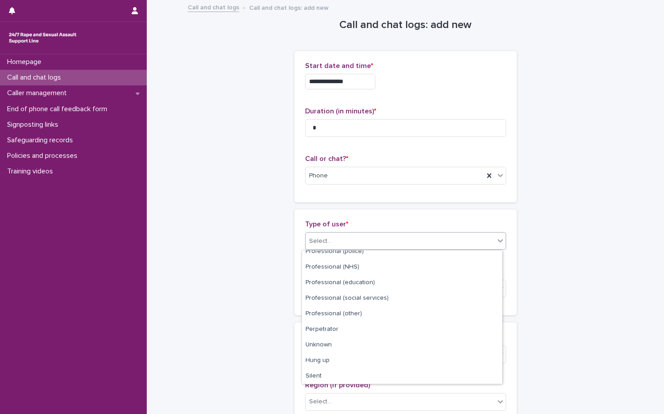
scroll to position [100, 0]
click at [334, 361] on div "Hung up" at bounding box center [402, 361] width 200 height 16
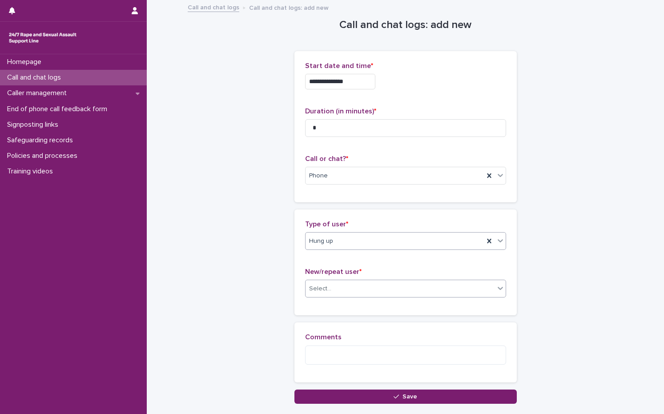
click at [324, 288] on div "Select..." at bounding box center [320, 288] width 22 height 9
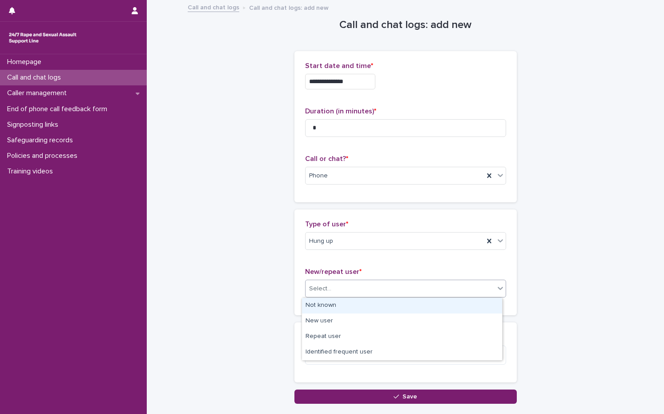
click at [323, 298] on div "Not known" at bounding box center [402, 306] width 200 height 16
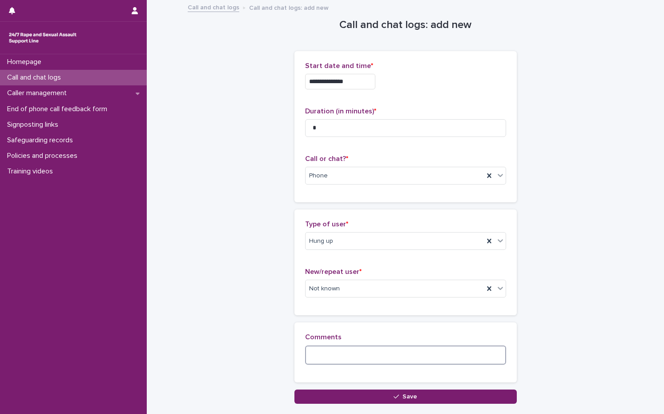
click at [325, 361] on textarea at bounding box center [405, 355] width 201 height 19
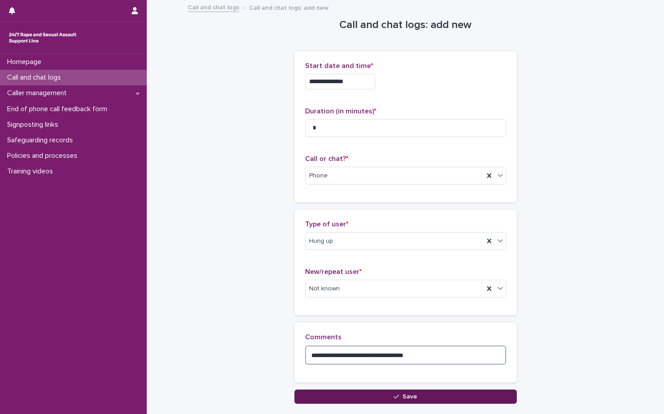
type textarea "**********"
click at [361, 394] on button "Save" at bounding box center [405, 397] width 222 height 14
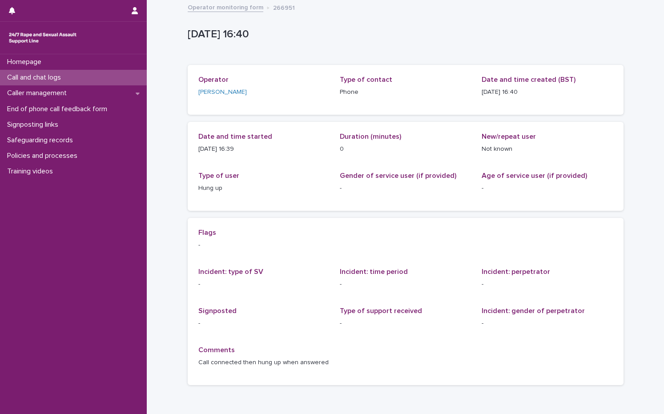
click at [55, 77] on p "Call and chat logs" at bounding box center [36, 77] width 64 height 8
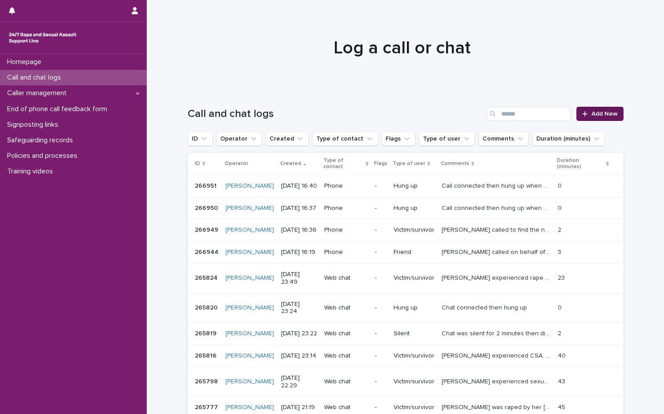
click at [605, 113] on span "Add New" at bounding box center [605, 114] width 26 height 6
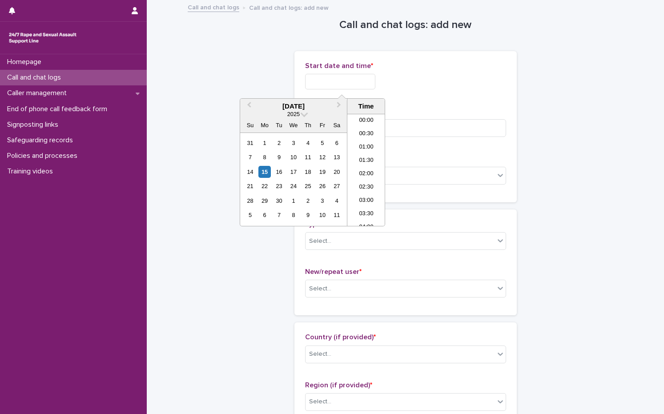
click at [346, 78] on input "text" at bounding box center [340, 82] width 70 height 16
click at [260, 168] on div "15" at bounding box center [264, 172] width 12 height 12
click at [365, 161] on li "16:00" at bounding box center [366, 156] width 38 height 13
click at [366, 89] on input "**********" at bounding box center [340, 82] width 70 height 16
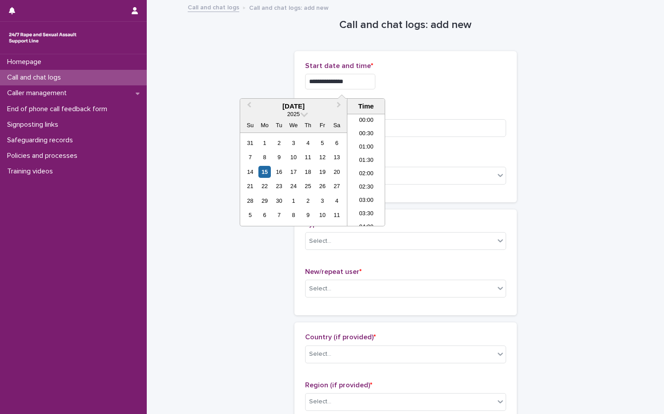
scroll to position [378, 0]
type input "**********"
click at [488, 56] on div "**********" at bounding box center [405, 126] width 222 height 151
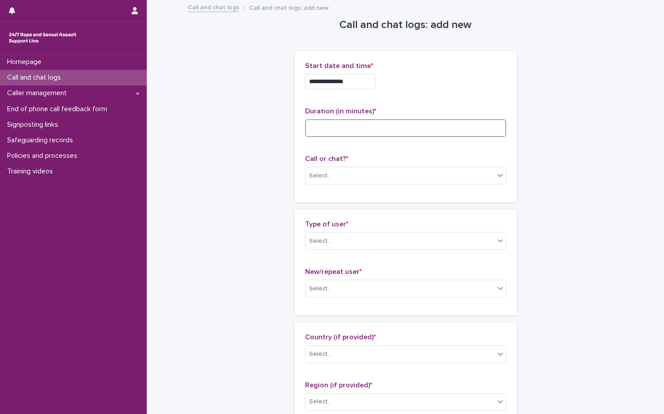
click at [322, 130] on input at bounding box center [405, 128] width 201 height 18
type input "*"
click at [322, 164] on div "Call or chat? * Select..." at bounding box center [405, 173] width 201 height 37
click at [322, 170] on div "Select..." at bounding box center [400, 176] width 189 height 15
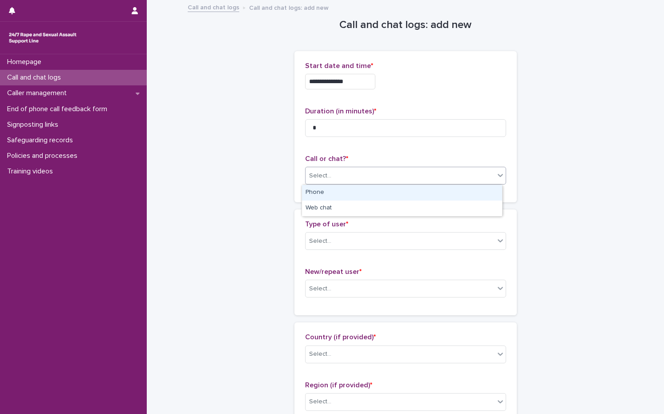
click at [316, 189] on div "Phone" at bounding box center [402, 193] width 200 height 16
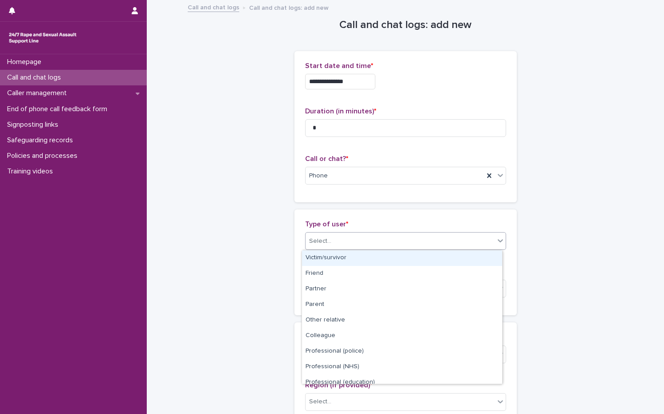
click at [316, 235] on div "Select..." at bounding box center [400, 241] width 189 height 15
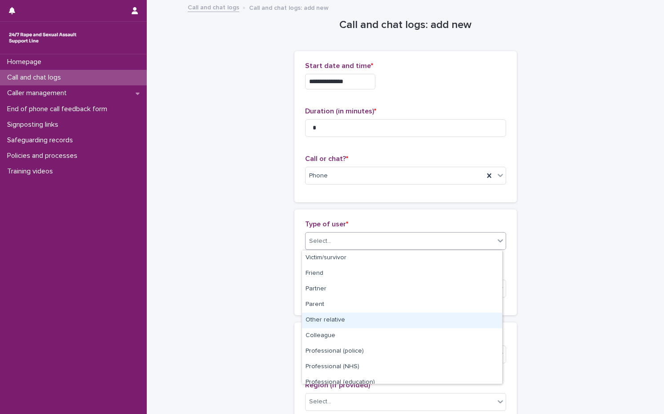
scroll to position [89, 0]
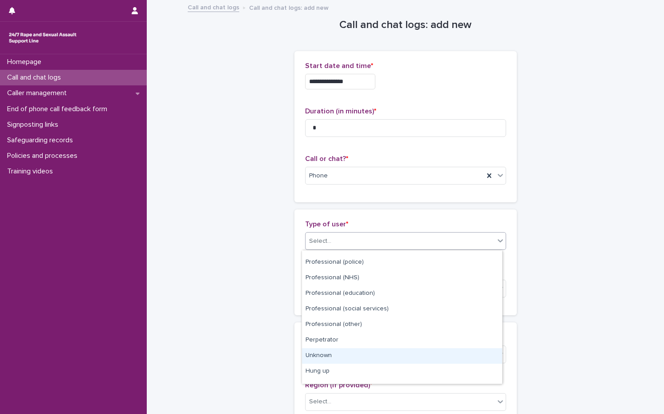
click at [345, 357] on div "Unknown" at bounding box center [402, 356] width 200 height 16
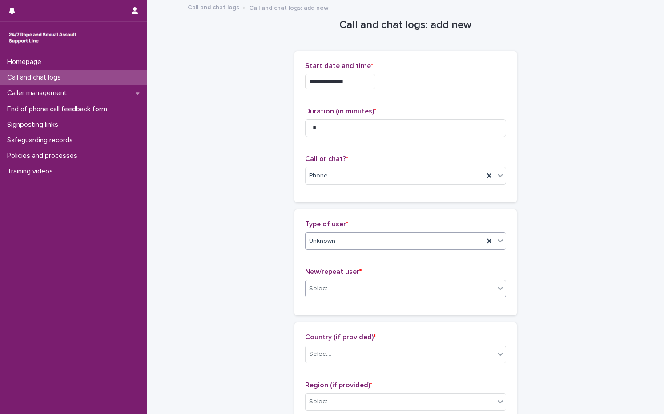
click at [332, 283] on div at bounding box center [332, 288] width 1 height 11
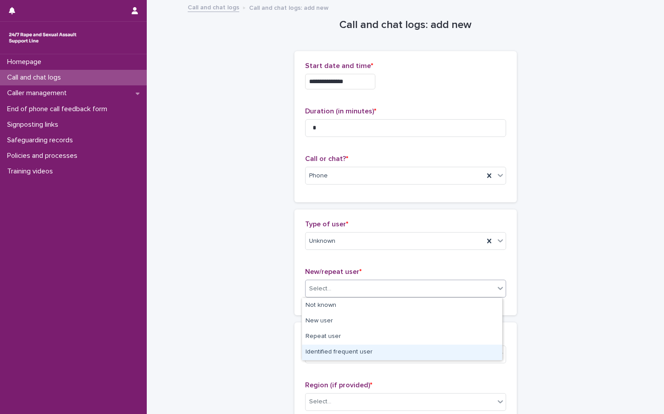
click at [340, 354] on div "Identified frequent user" at bounding box center [402, 353] width 200 height 16
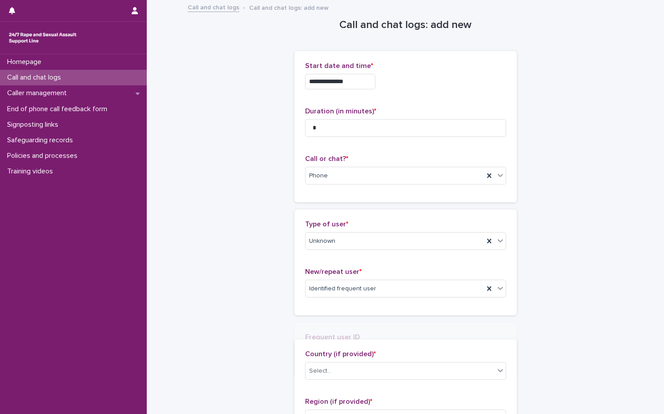
click at [340, 354] on div "Country (if provided) * Select... Region (if provided) * Select..." at bounding box center [405, 392] width 222 height 106
click at [335, 347] on div "Select..." at bounding box center [400, 354] width 189 height 15
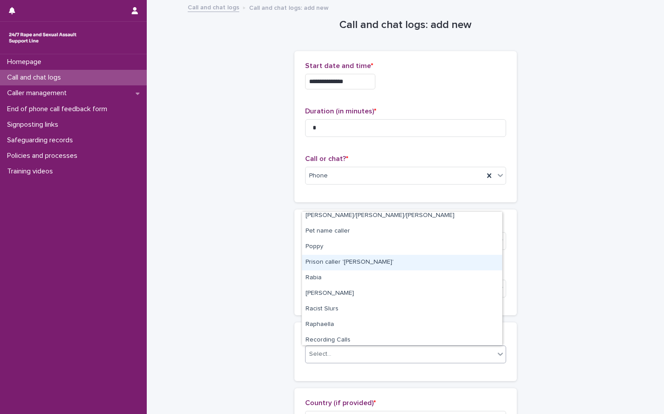
scroll to position [1201, 0]
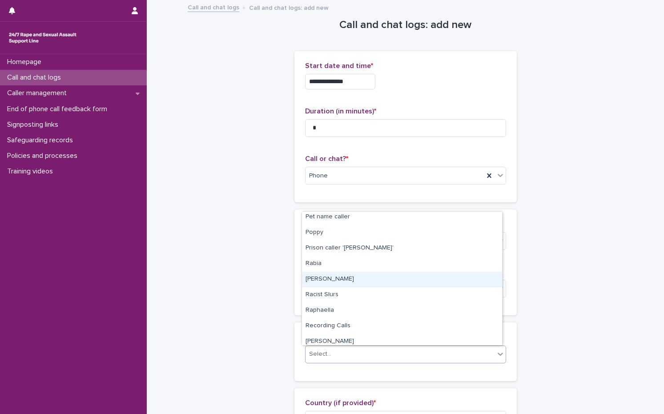
click at [340, 282] on div "[PERSON_NAME]" at bounding box center [402, 280] width 200 height 16
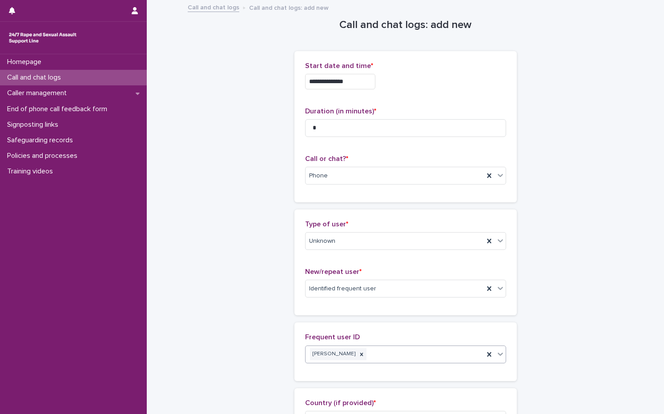
scroll to position [178, 0]
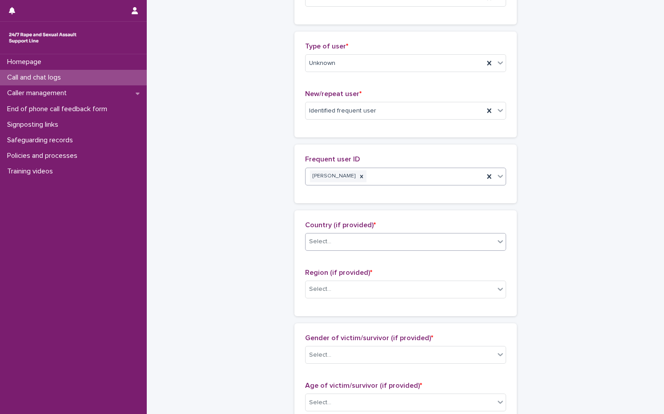
click at [318, 240] on div "Select..." at bounding box center [320, 241] width 22 height 9
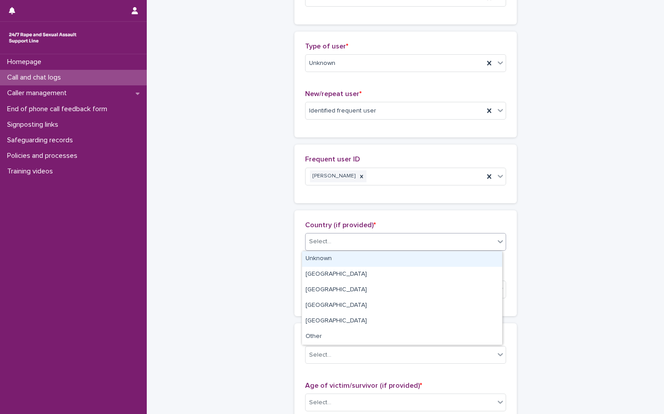
click at [322, 252] on div "Unknown" at bounding box center [402, 259] width 200 height 16
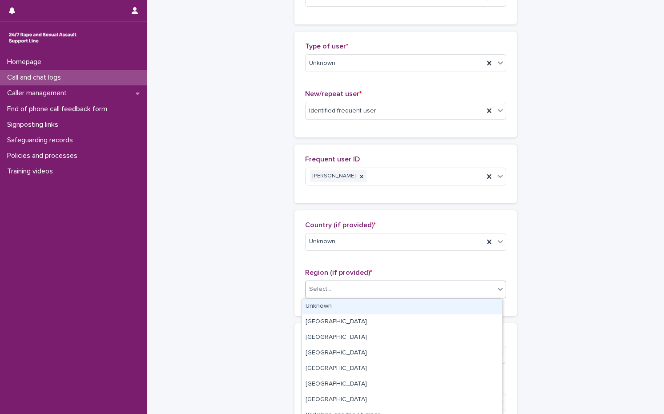
click at [336, 289] on div "Select..." at bounding box center [400, 289] width 189 height 15
click at [336, 301] on div "Unknown" at bounding box center [402, 307] width 200 height 16
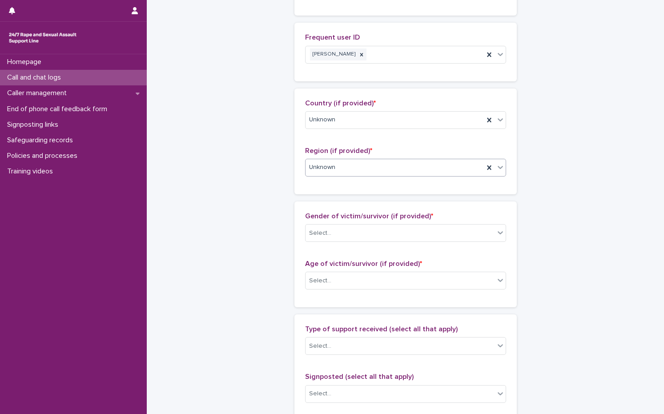
scroll to position [311, 0]
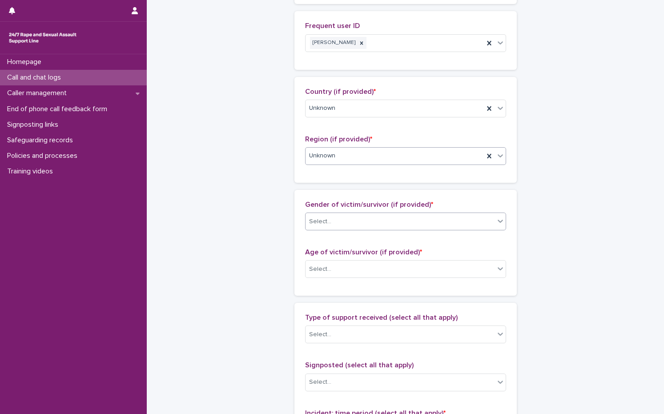
click at [336, 223] on div "Select..." at bounding box center [400, 221] width 189 height 15
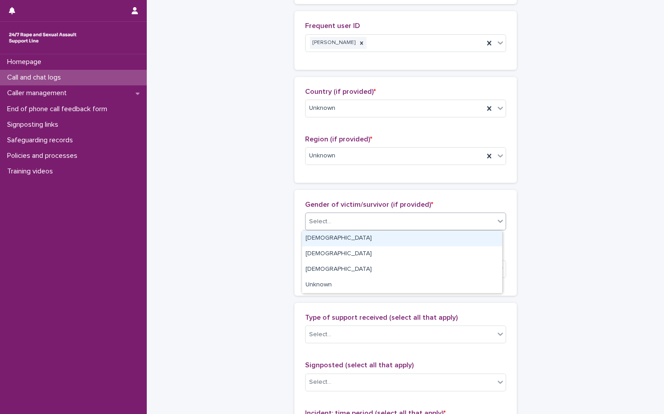
click at [335, 239] on div "[DEMOGRAPHIC_DATA]" at bounding box center [402, 239] width 200 height 16
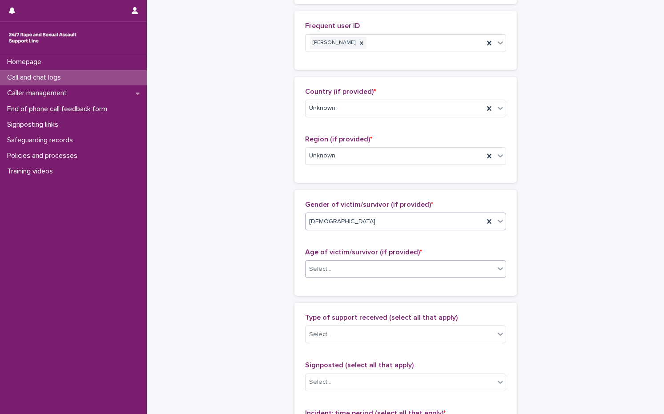
click at [356, 269] on div "Select..." at bounding box center [400, 269] width 189 height 15
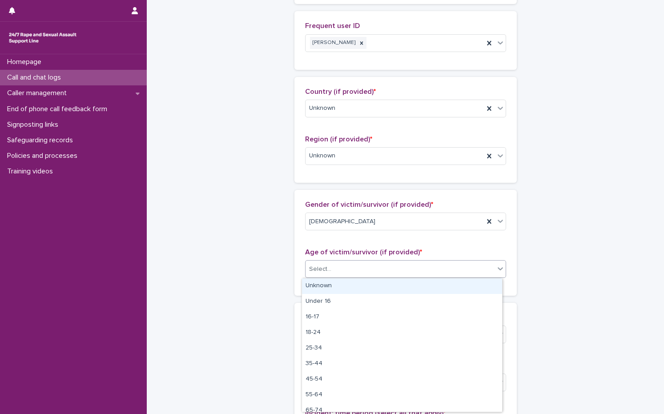
click at [350, 282] on div "Unknown" at bounding box center [402, 286] width 200 height 16
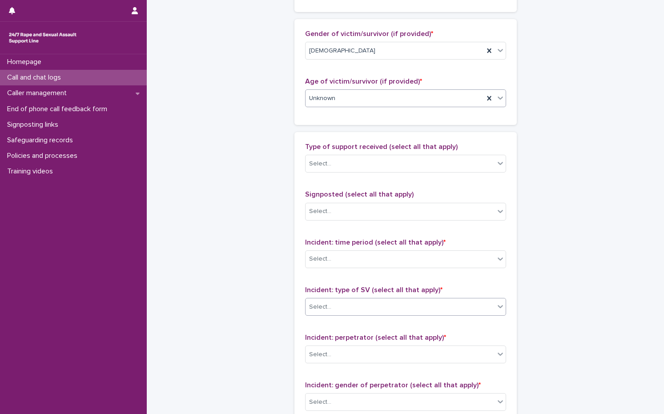
scroll to position [534, 0]
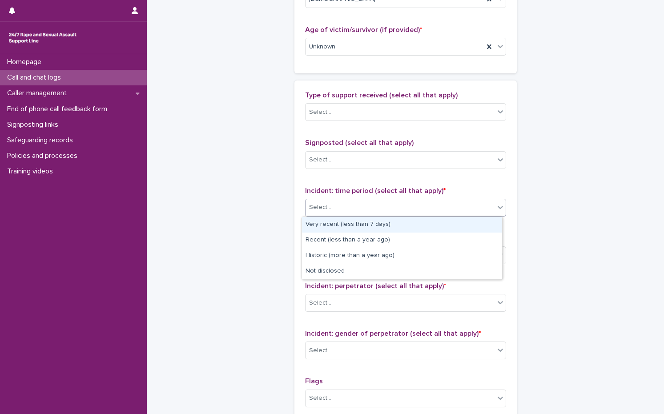
click at [324, 208] on div "Select..." at bounding box center [320, 207] width 22 height 9
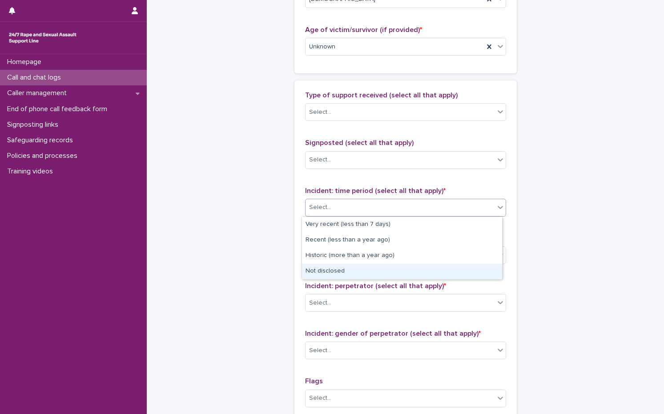
click at [342, 278] on div "Not disclosed" at bounding box center [402, 272] width 200 height 16
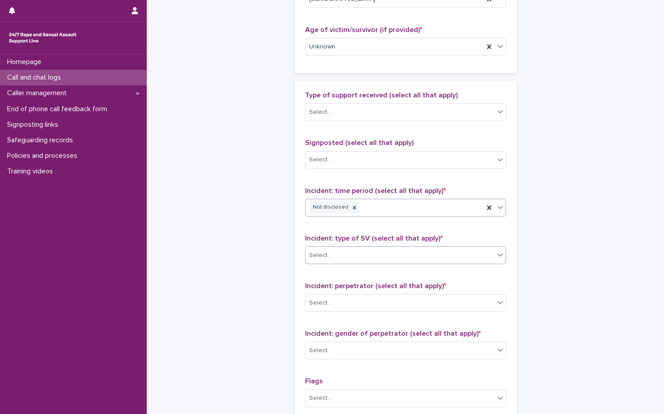
click at [343, 255] on div "Select..." at bounding box center [400, 255] width 189 height 15
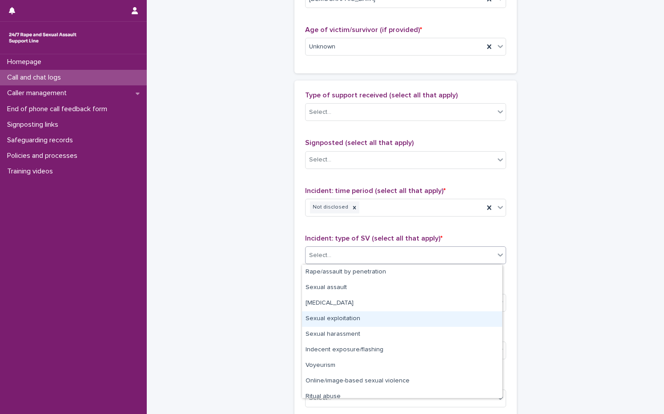
scroll to position [22, 0]
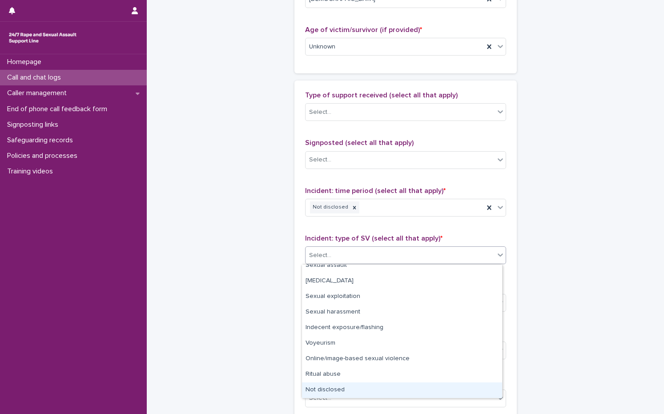
click at [339, 386] on div "Not disclosed" at bounding box center [402, 391] width 200 height 16
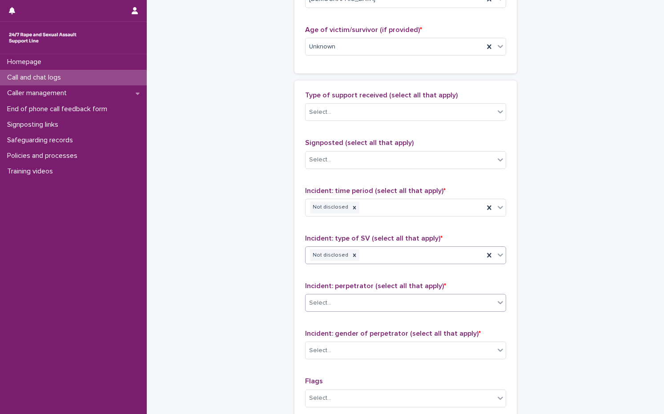
click at [332, 306] on div "Select..." at bounding box center [400, 303] width 189 height 15
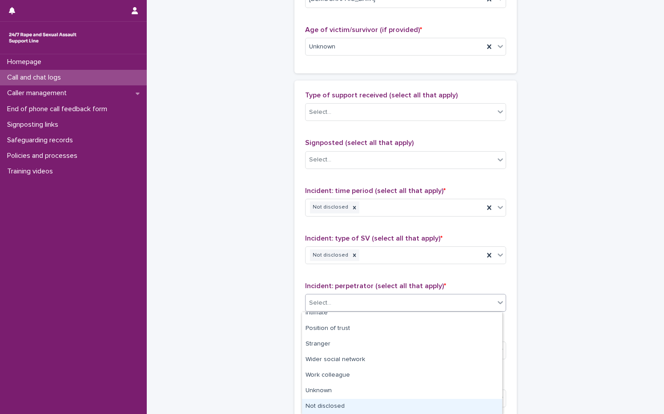
click at [339, 407] on div "Not disclosed" at bounding box center [402, 407] width 200 height 16
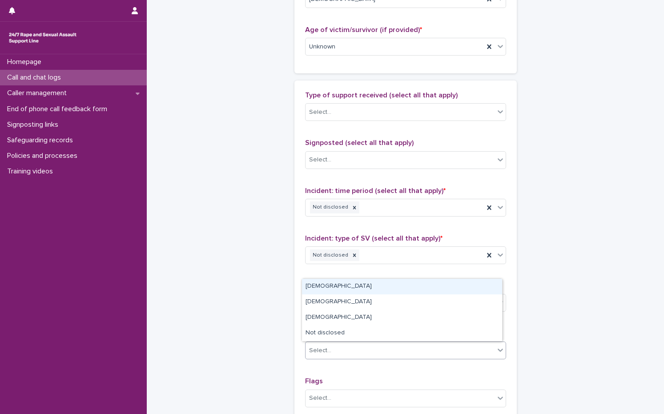
click at [320, 357] on div "Select..." at bounding box center [400, 350] width 189 height 15
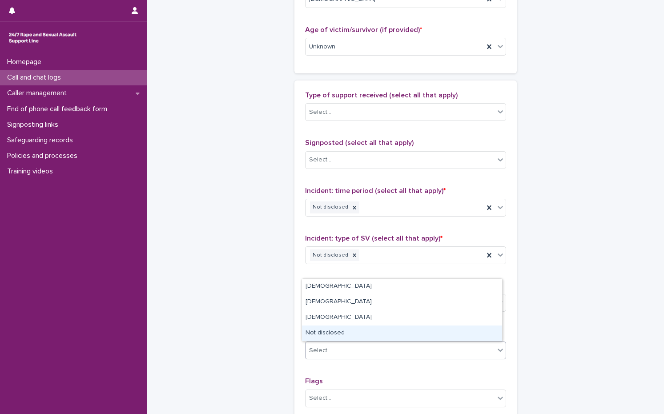
click at [327, 327] on div "Not disclosed" at bounding box center [402, 334] width 200 height 16
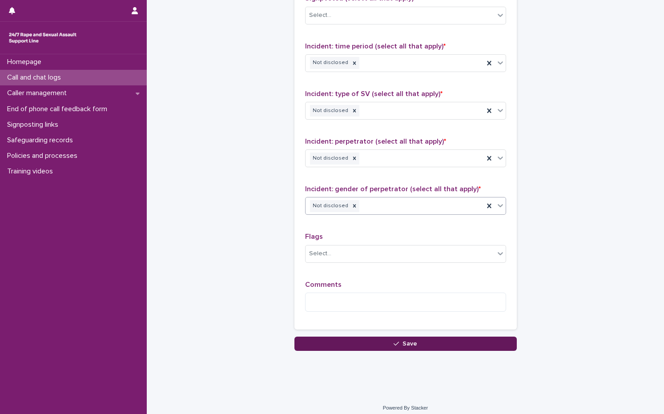
scroll to position [685, 0]
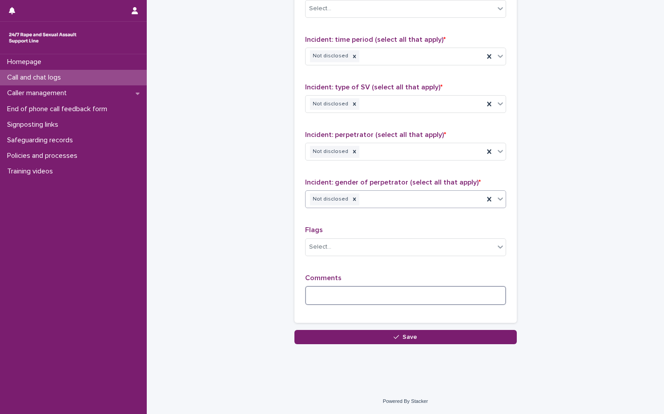
click at [330, 302] on textarea at bounding box center [405, 295] width 201 height 19
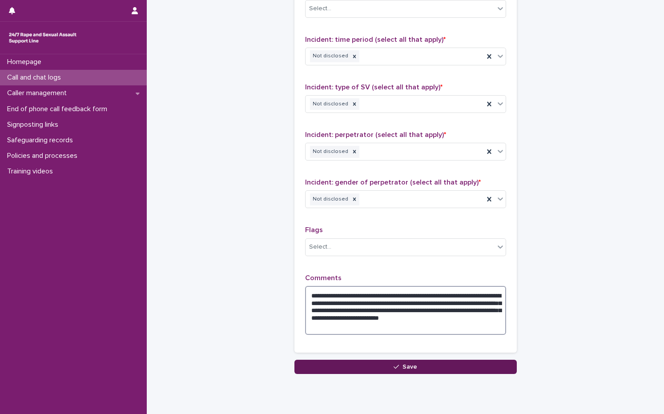
type textarea "**********"
click at [370, 369] on button "Save" at bounding box center [405, 367] width 222 height 14
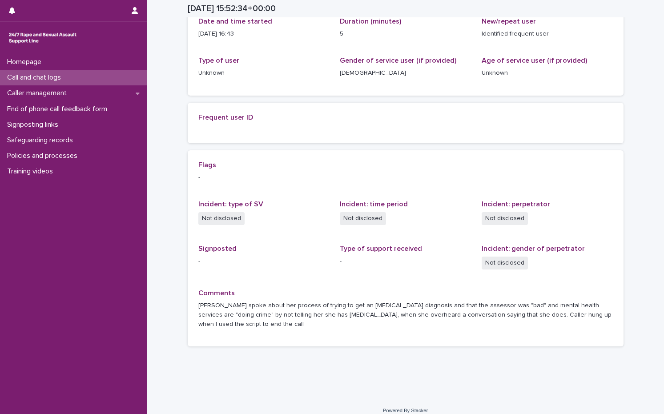
scroll to position [130, 0]
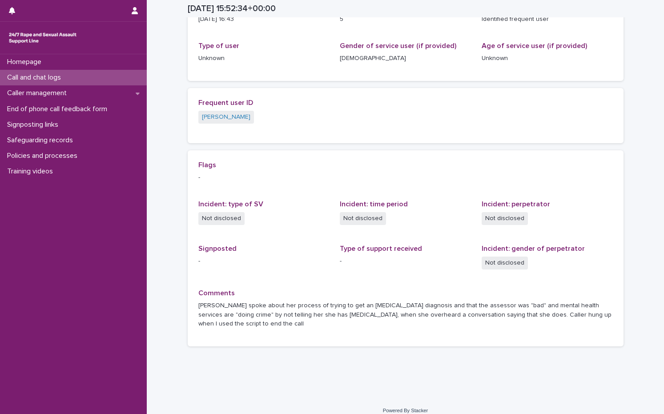
click at [56, 77] on p "Call and chat logs" at bounding box center [36, 77] width 64 height 8
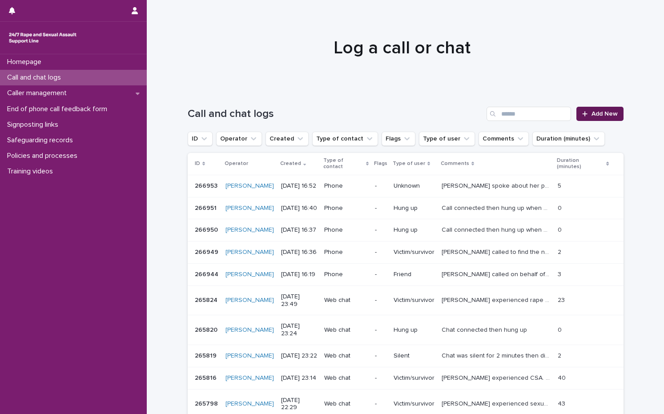
click at [599, 110] on link "Add New" at bounding box center [599, 114] width 47 height 14
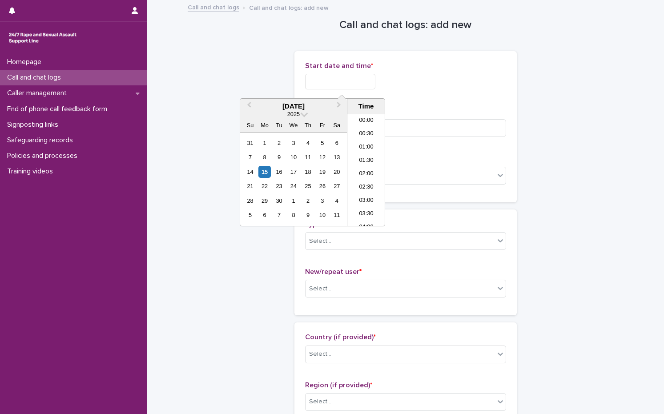
click at [340, 83] on input "text" at bounding box center [340, 82] width 70 height 16
click at [270, 172] on div "15" at bounding box center [264, 172] width 12 height 12
click at [362, 174] on li "17:00" at bounding box center [366, 169] width 38 height 13
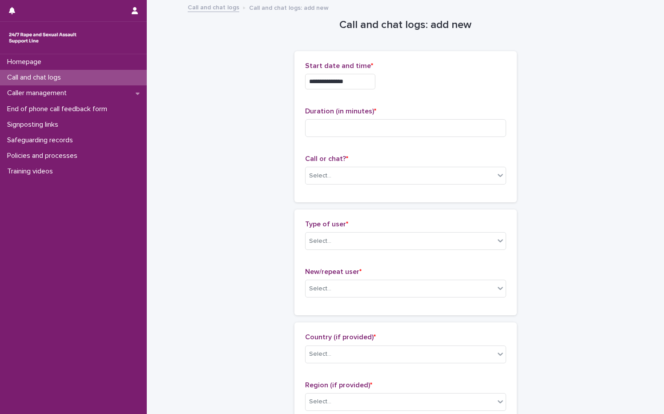
click at [370, 77] on input "**********" at bounding box center [340, 82] width 70 height 16
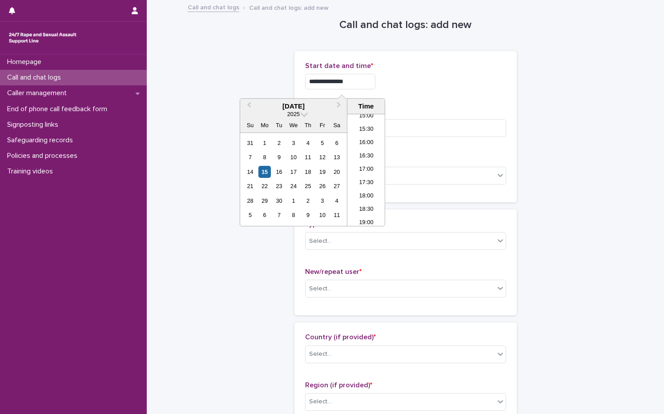
type input "**********"
click at [418, 101] on div "**********" at bounding box center [405, 127] width 201 height 130
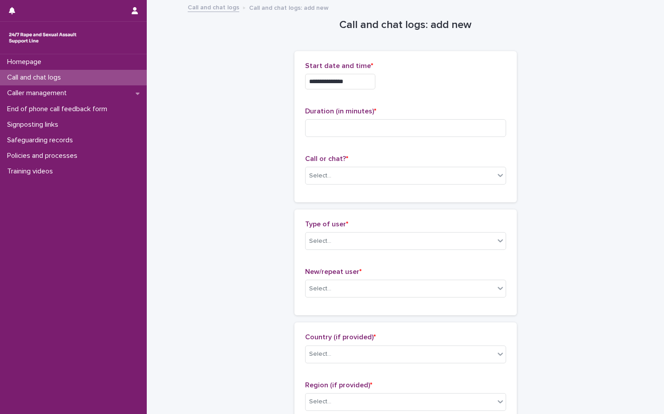
click at [396, 116] on div "Duration (in minutes) *" at bounding box center [405, 125] width 201 height 37
click at [367, 112] on span "Duration (in minutes) *" at bounding box center [340, 111] width 71 height 7
click at [356, 124] on input at bounding box center [405, 128] width 201 height 18
type input "*"
click at [359, 177] on div "Select..." at bounding box center [400, 176] width 189 height 15
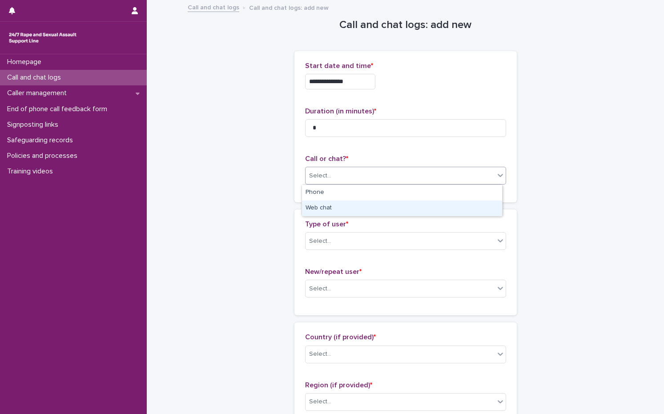
click at [346, 206] on div "Web chat" at bounding box center [402, 209] width 200 height 16
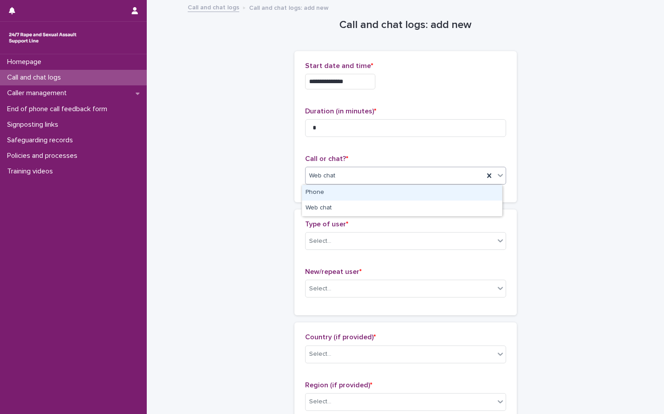
click at [343, 173] on div "Web chat" at bounding box center [395, 176] width 178 height 15
click at [334, 196] on div "Phone" at bounding box center [402, 193] width 200 height 16
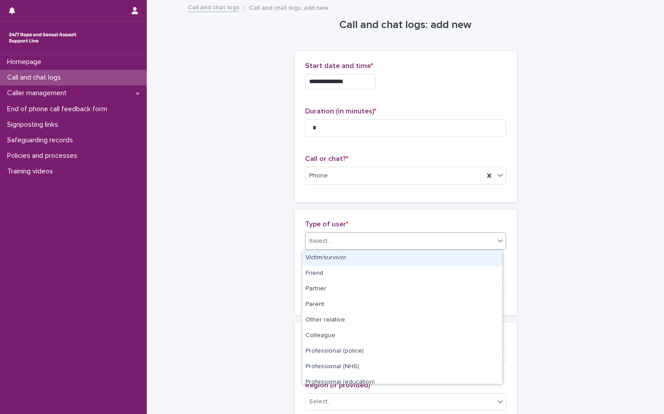
click at [328, 234] on div "Select..." at bounding box center [400, 241] width 189 height 15
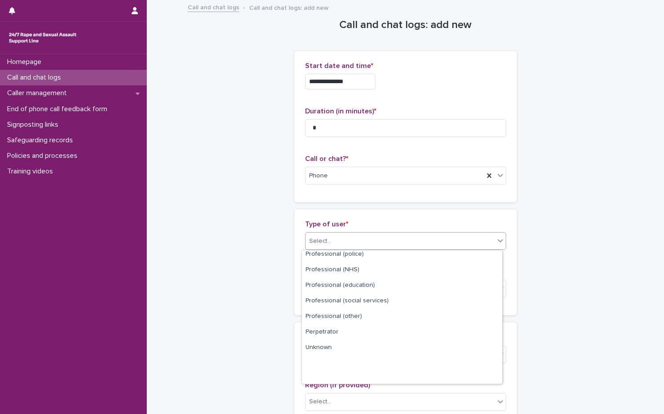
scroll to position [100, 0]
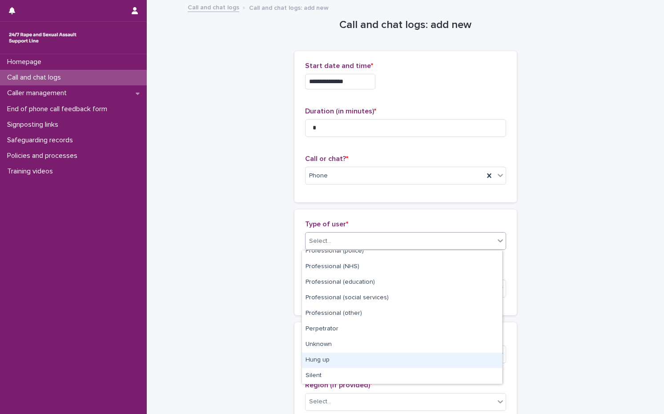
click at [330, 367] on div "Hung up" at bounding box center [402, 361] width 200 height 16
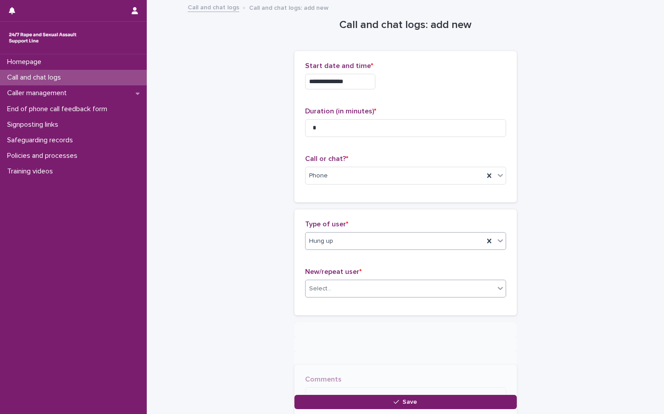
click at [332, 289] on input "text" at bounding box center [332, 289] width 1 height 8
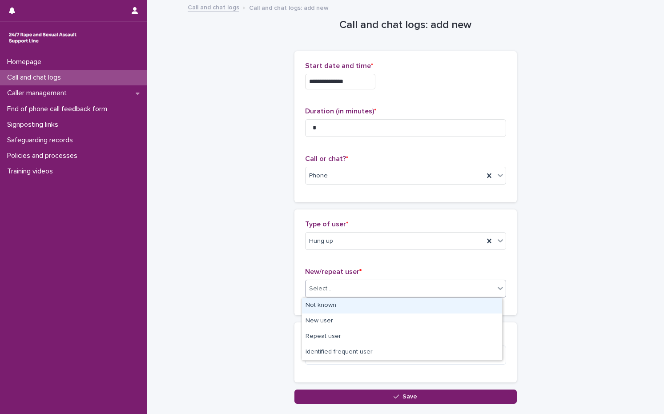
click at [328, 310] on div "Not known" at bounding box center [402, 306] width 200 height 16
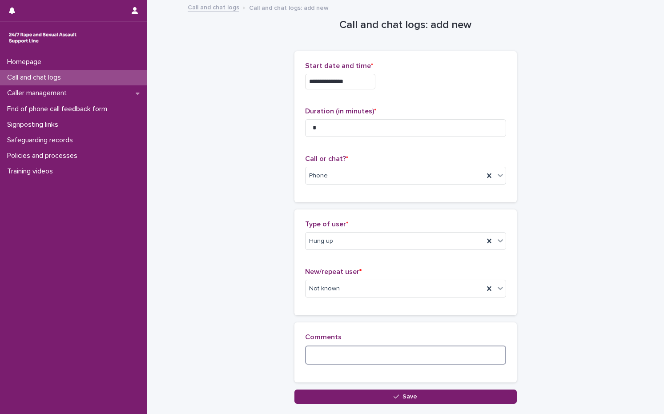
click at [332, 355] on textarea at bounding box center [405, 355] width 201 height 19
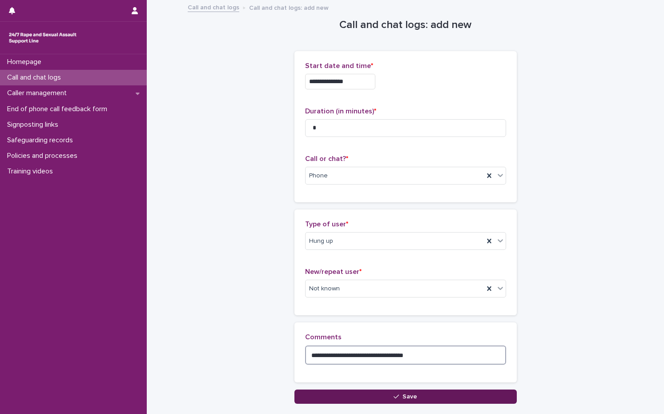
type textarea "**********"
click at [353, 392] on button "Save" at bounding box center [405, 397] width 222 height 14
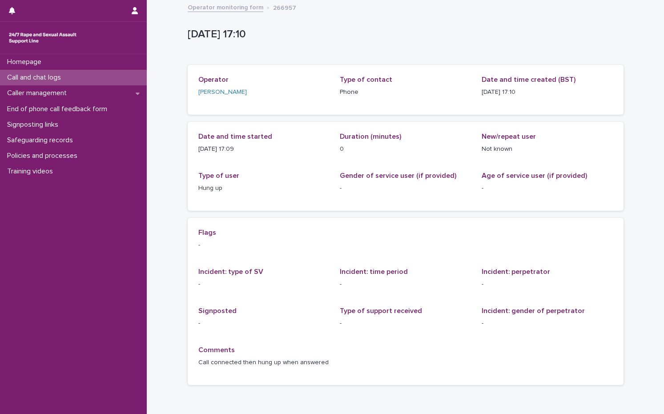
click at [16, 78] on p "Call and chat logs" at bounding box center [36, 77] width 64 height 8
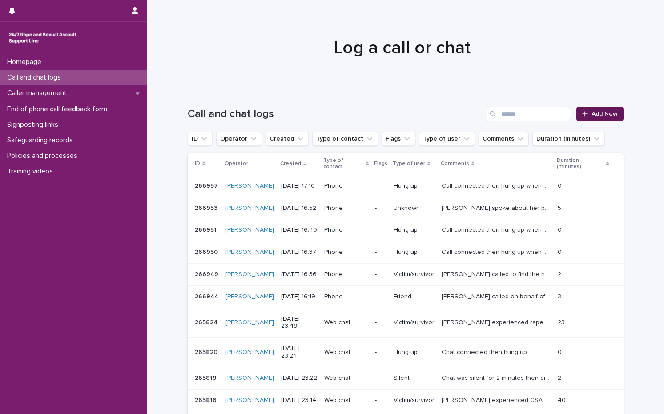
click at [614, 117] on span "Add New" at bounding box center [605, 114] width 26 height 6
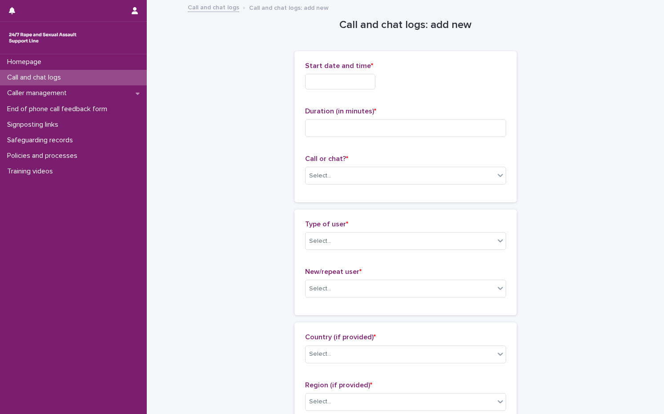
click at [306, 80] on input "text" at bounding box center [340, 82] width 70 height 16
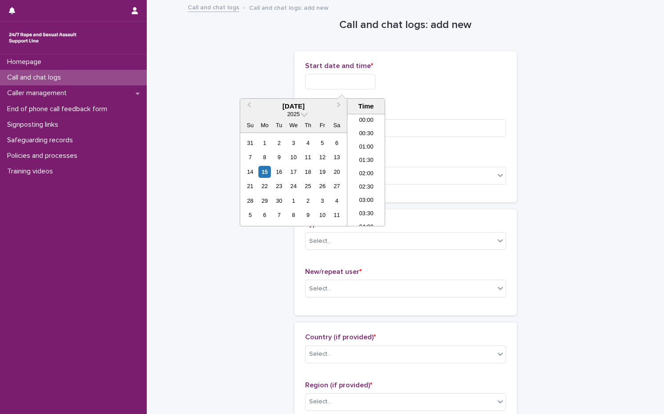
scroll to position [405, 0]
click at [259, 169] on div "15" at bounding box center [264, 172] width 12 height 12
click at [376, 161] on li "16:30" at bounding box center [366, 156] width 38 height 13
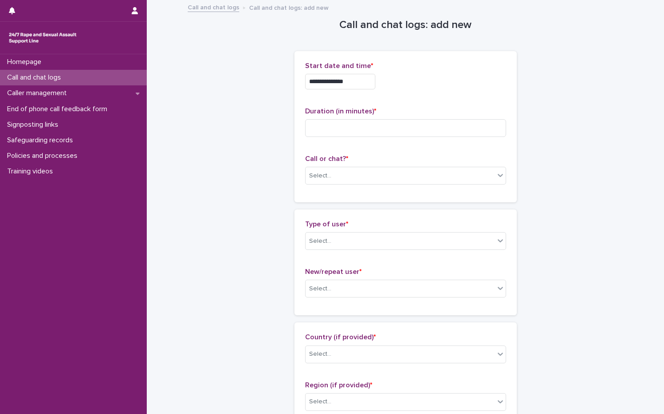
click at [364, 97] on div "**********" at bounding box center [405, 127] width 201 height 130
click at [369, 77] on input "**********" at bounding box center [340, 82] width 70 height 16
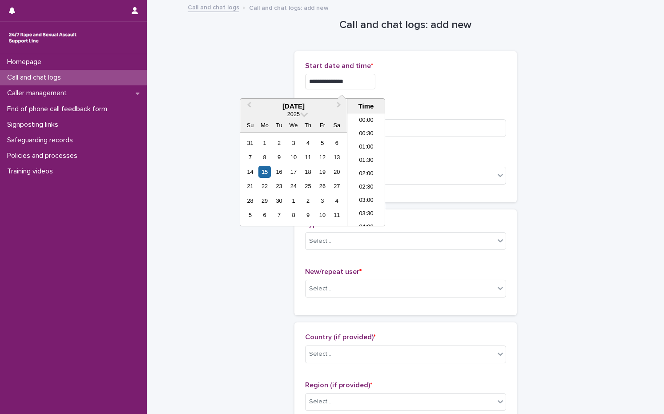
scroll to position [391, 0]
click at [351, 178] on li "17:00" at bounding box center [366, 183] width 38 height 13
click at [365, 85] on input "**********" at bounding box center [340, 82] width 70 height 16
type input "**********"
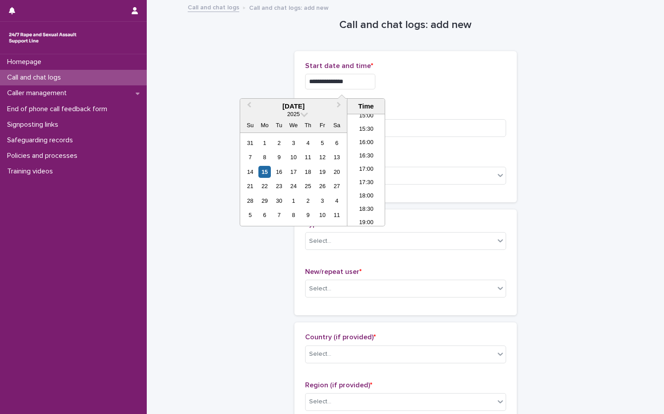
click at [398, 83] on div "**********" at bounding box center [405, 82] width 201 height 16
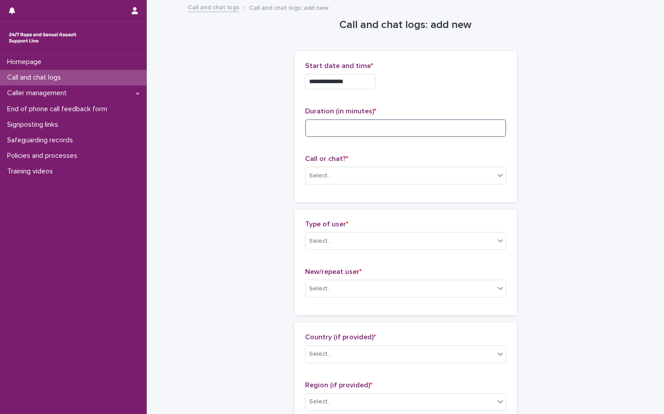
click at [370, 127] on input at bounding box center [405, 128] width 201 height 18
type input "*"
click at [347, 181] on div "Select..." at bounding box center [400, 176] width 189 height 15
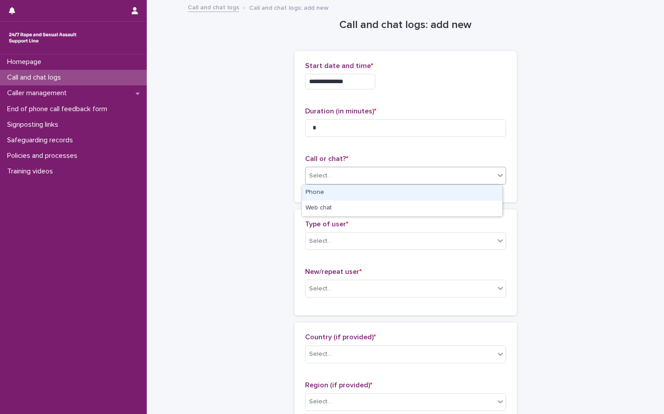
click at [325, 192] on div "Phone" at bounding box center [402, 193] width 200 height 16
click at [309, 242] on div "Select..." at bounding box center [320, 241] width 22 height 9
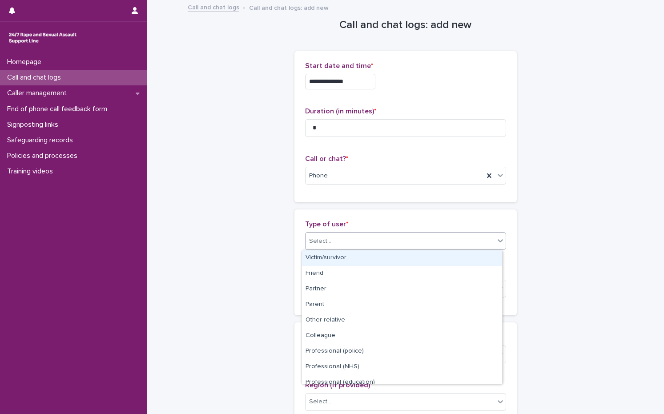
click at [312, 259] on div "Victim/survivor" at bounding box center [402, 258] width 200 height 16
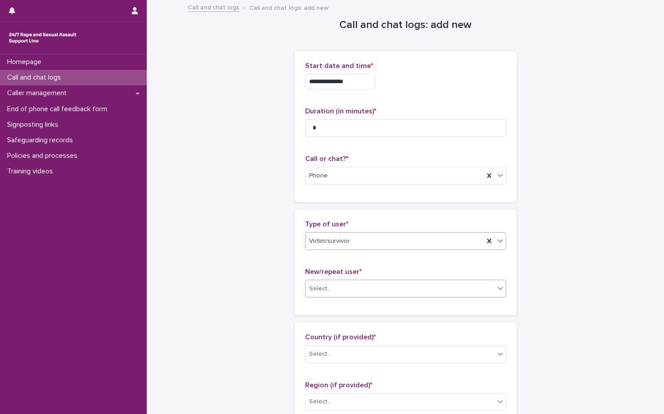
click at [319, 290] on div "Select..." at bounding box center [320, 288] width 22 height 9
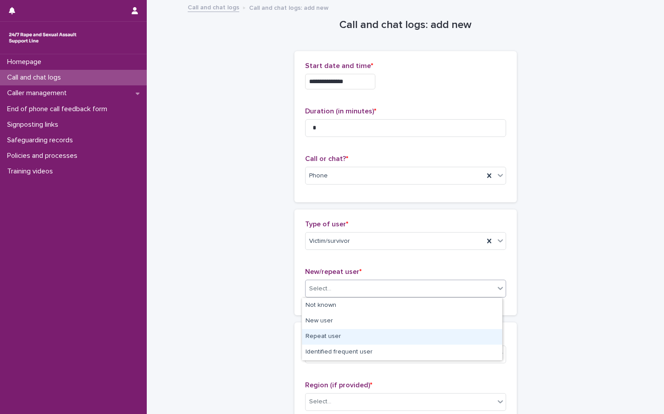
click at [320, 340] on div "Repeat user" at bounding box center [402, 337] width 200 height 16
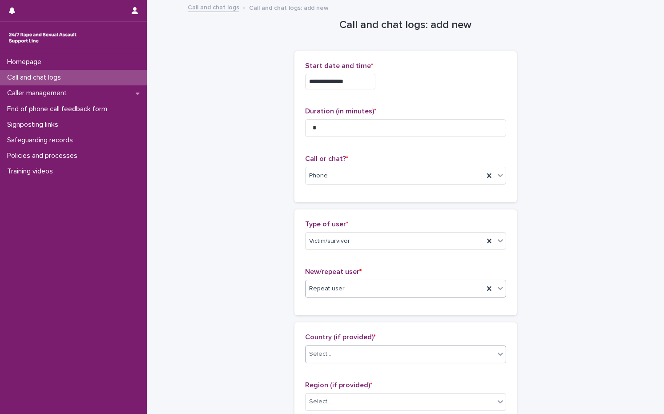
click at [327, 360] on div "Select..." at bounding box center [400, 354] width 189 height 15
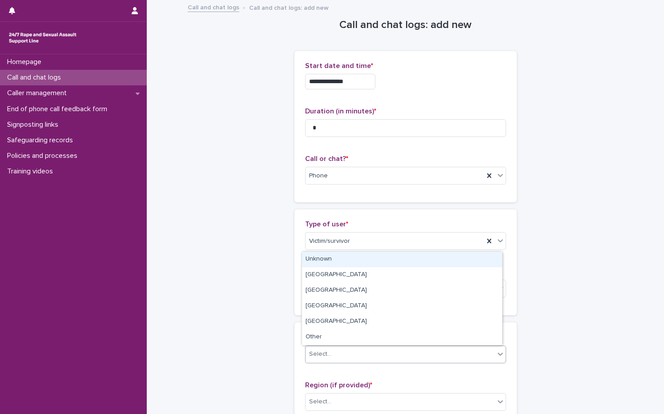
click at [339, 254] on div "Unknown" at bounding box center [402, 260] width 200 height 16
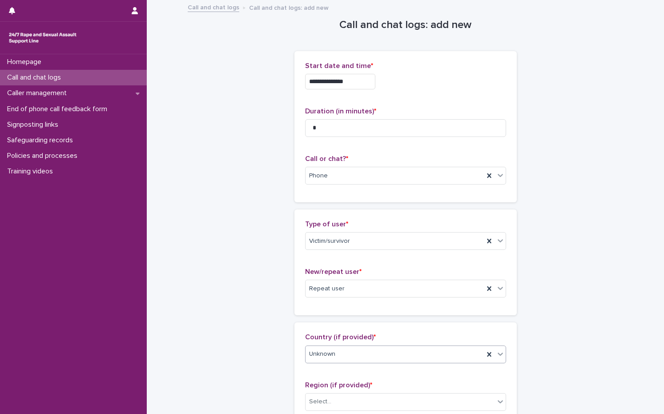
click at [341, 351] on div "Unknown" at bounding box center [395, 354] width 178 height 15
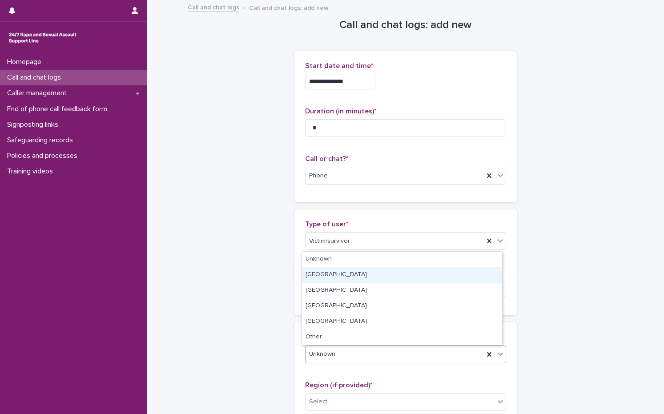
click at [341, 269] on div "[GEOGRAPHIC_DATA]" at bounding box center [402, 275] width 200 height 16
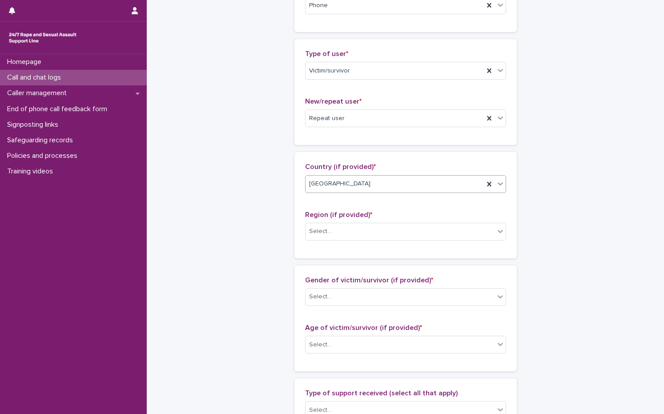
scroll to position [178, 0]
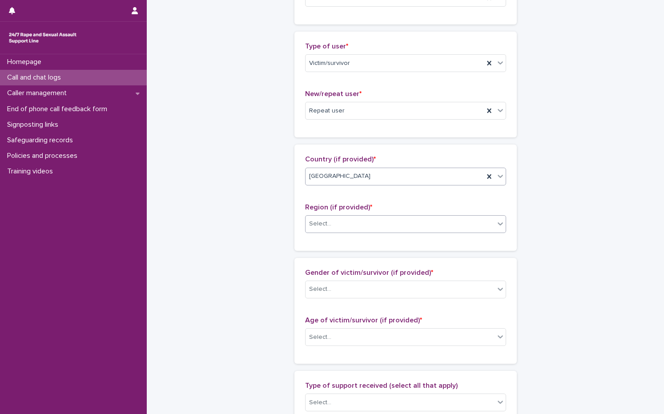
click at [330, 220] on div "Select..." at bounding box center [400, 224] width 189 height 15
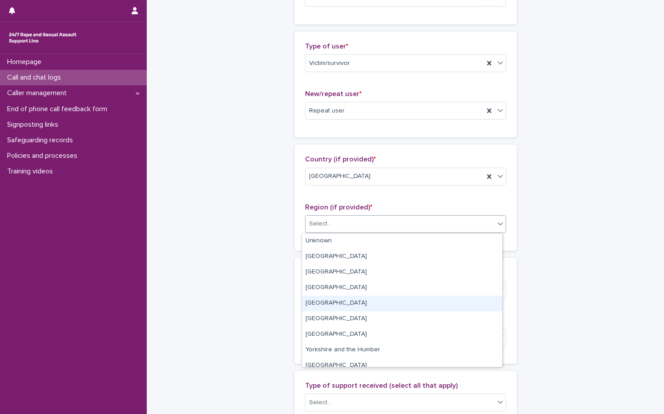
click at [352, 311] on div "[GEOGRAPHIC_DATA]" at bounding box center [402, 304] width 200 height 16
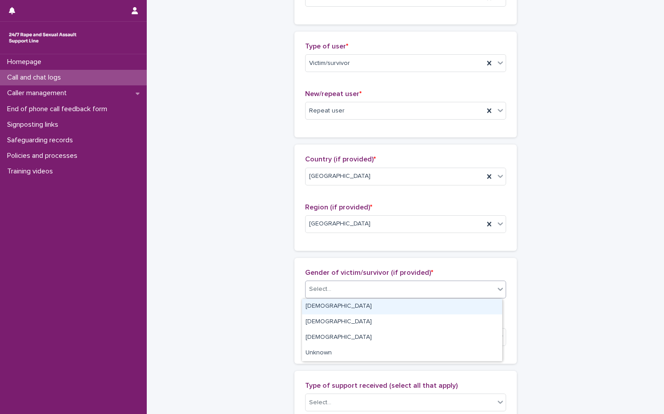
click at [352, 295] on div "Select..." at bounding box center [400, 289] width 189 height 15
click at [348, 310] on div "[DEMOGRAPHIC_DATA]" at bounding box center [402, 307] width 200 height 16
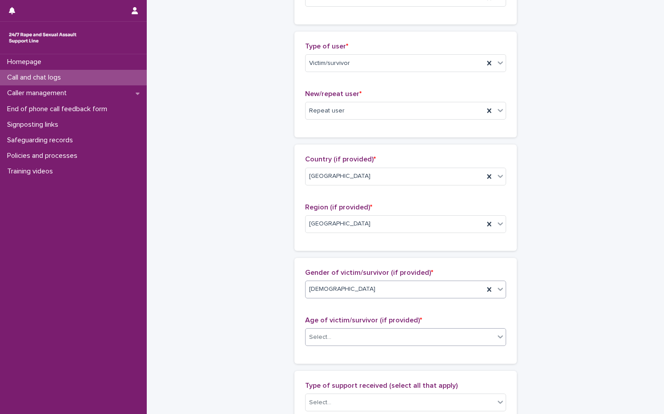
click at [344, 333] on div "Select..." at bounding box center [400, 337] width 189 height 15
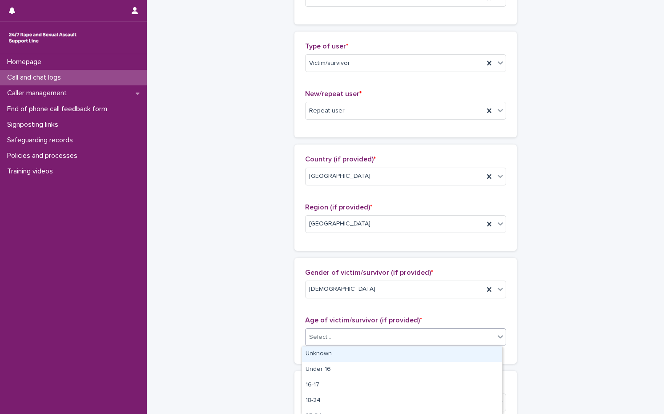
click at [338, 355] on div "Unknown" at bounding box center [402, 354] width 200 height 16
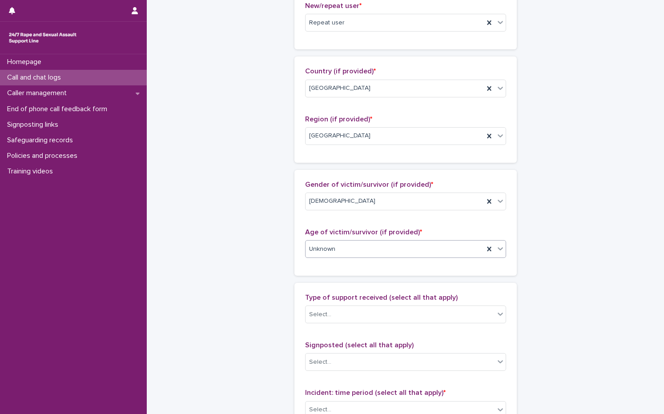
scroll to position [267, 0]
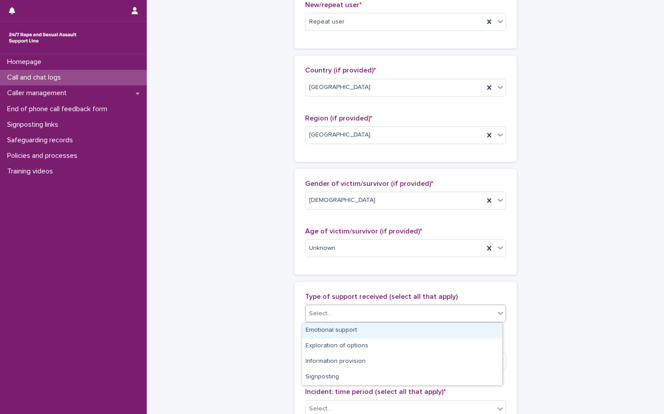
click at [353, 311] on div "Select..." at bounding box center [400, 313] width 189 height 15
click at [343, 337] on div "Emotional support" at bounding box center [402, 331] width 200 height 16
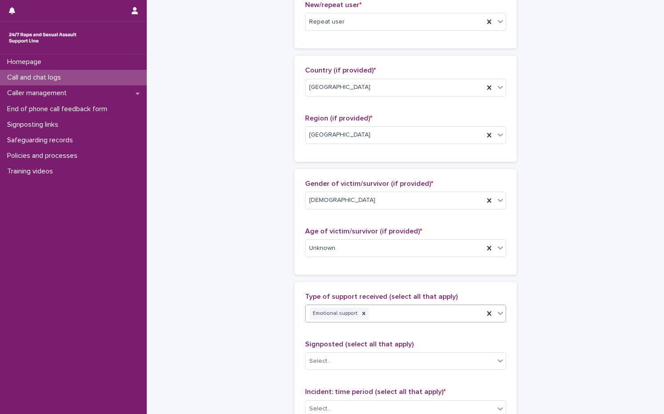
click at [403, 317] on div "Emotional support" at bounding box center [395, 314] width 178 height 16
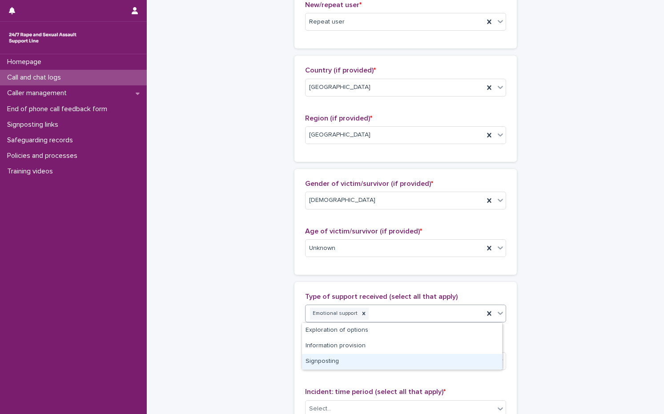
click at [368, 356] on div "Signposting" at bounding box center [402, 362] width 200 height 16
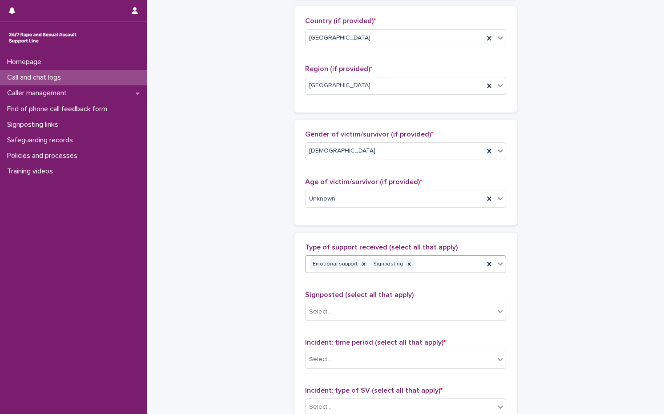
scroll to position [400, 0]
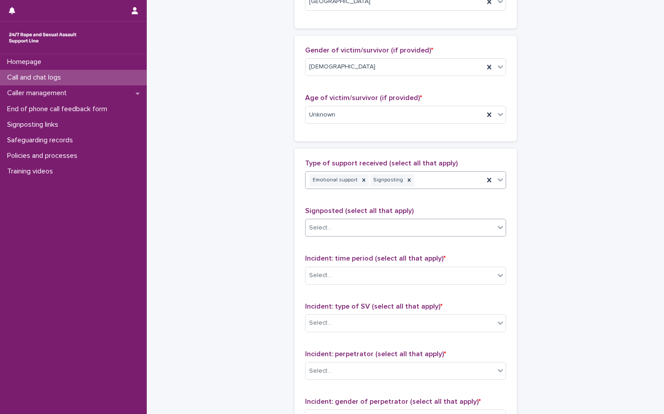
click at [345, 223] on div "Select..." at bounding box center [400, 228] width 189 height 15
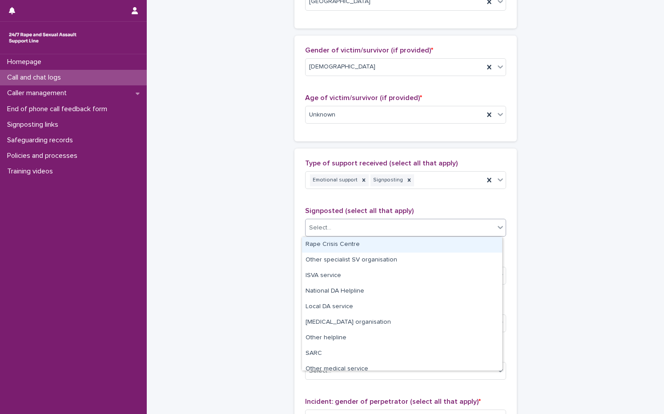
click at [350, 250] on div "Rape Crisis Centre" at bounding box center [402, 245] width 200 height 16
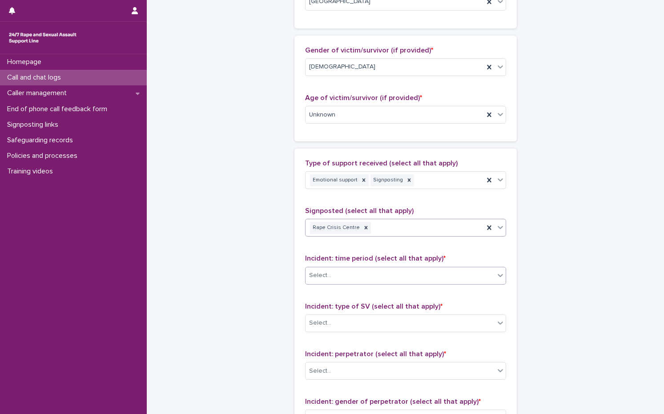
click at [342, 282] on div "Select..." at bounding box center [400, 275] width 189 height 15
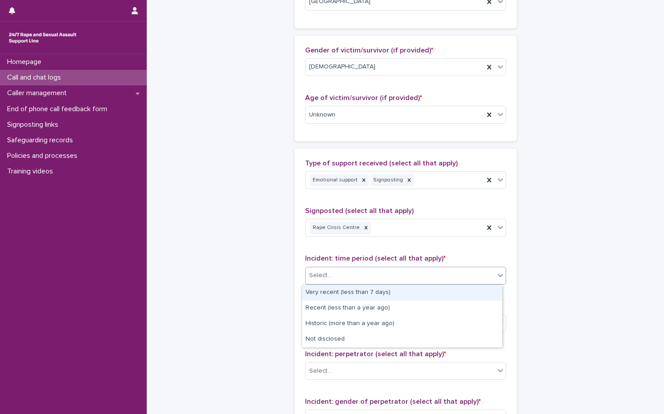
click at [336, 297] on div "Very recent (less than 7 days)" at bounding box center [402, 293] width 200 height 16
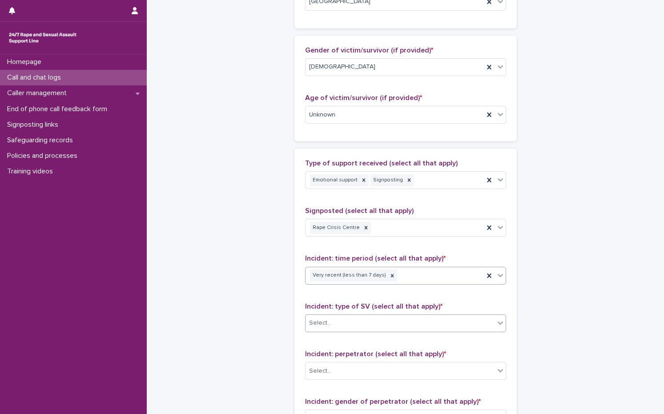
click at [336, 321] on div "Select..." at bounding box center [400, 323] width 189 height 15
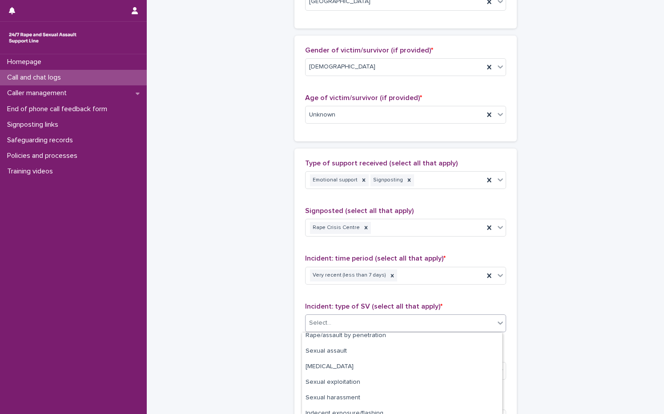
scroll to position [0, 0]
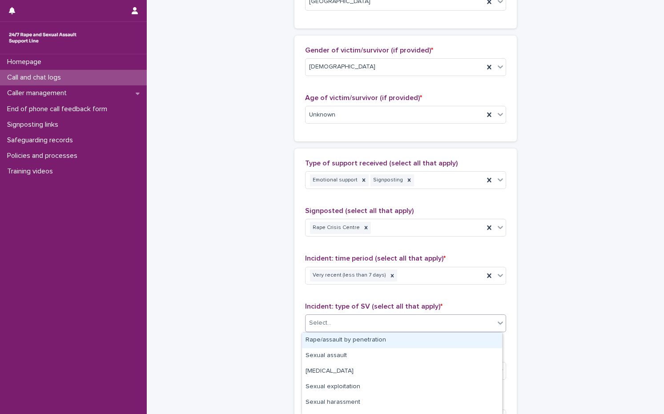
click at [334, 335] on div "Rape/assault by penetration" at bounding box center [402, 341] width 200 height 16
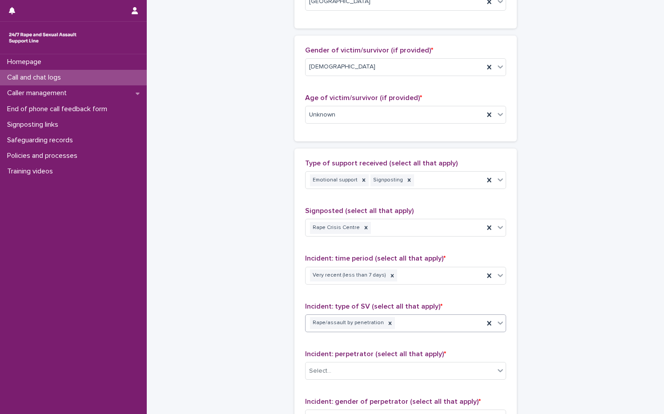
click at [524, 311] on div "**********" at bounding box center [406, 82] width 436 height 963
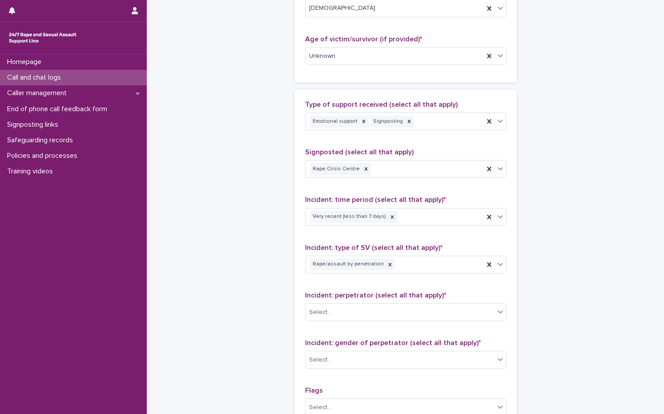
scroll to position [534, 0]
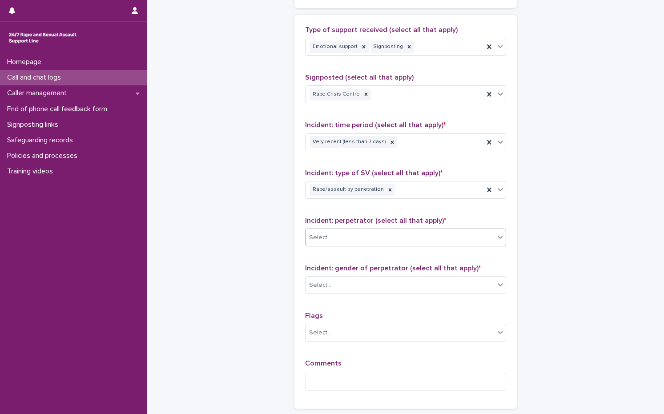
click at [346, 240] on div "Select..." at bounding box center [400, 237] width 189 height 15
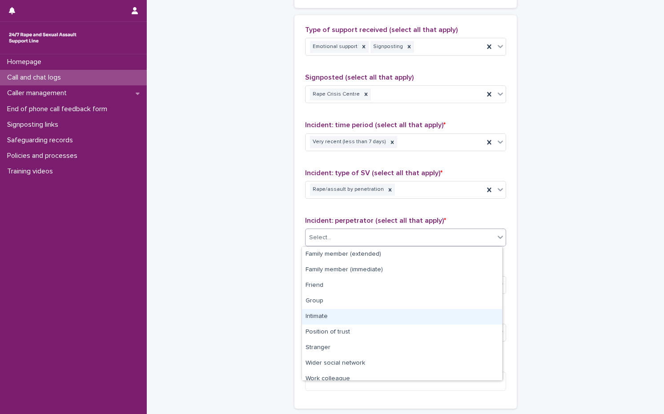
click at [331, 319] on div "Intimate" at bounding box center [402, 317] width 200 height 16
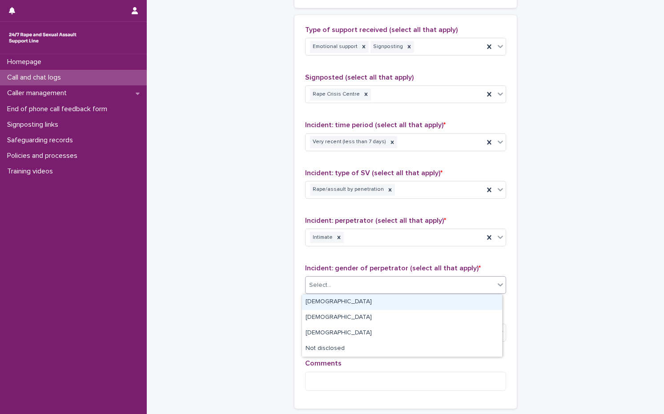
click at [335, 289] on div "Select..." at bounding box center [400, 285] width 189 height 15
click at [331, 305] on div "[DEMOGRAPHIC_DATA]" at bounding box center [402, 302] width 200 height 16
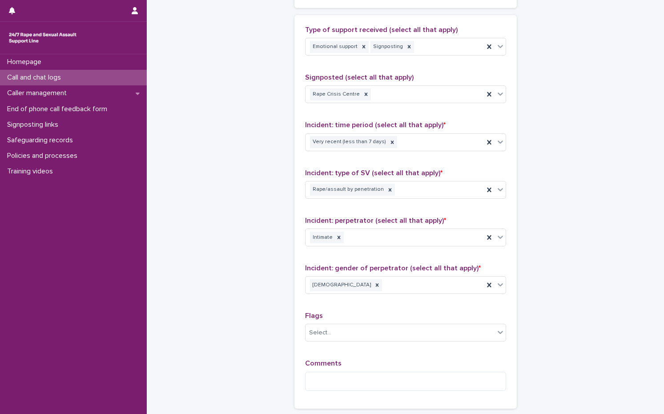
click at [331, 362] on span "Comments" at bounding box center [323, 363] width 36 height 7
click at [328, 372] on textarea at bounding box center [405, 381] width 201 height 19
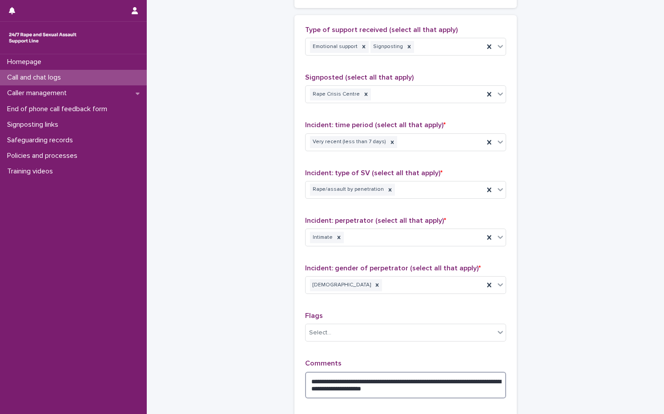
click at [458, 394] on textarea "**********" at bounding box center [405, 385] width 201 height 27
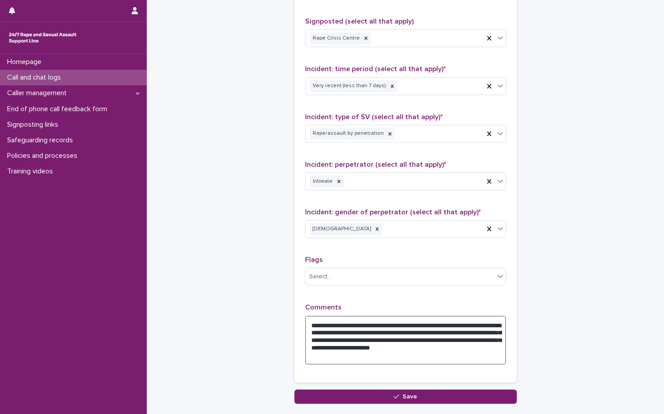
scroll to position [649, 0]
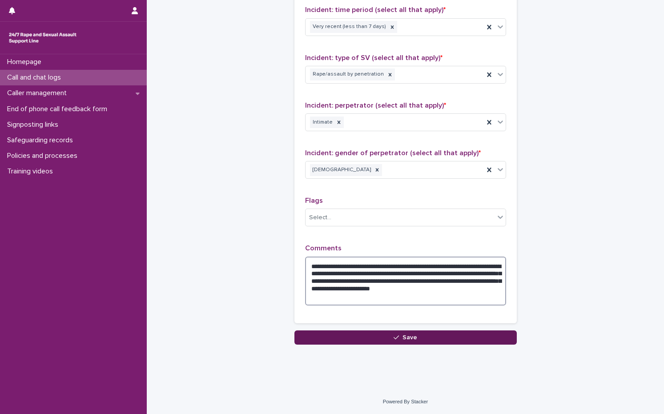
type textarea "**********"
click at [432, 338] on button "Save" at bounding box center [405, 337] width 222 height 14
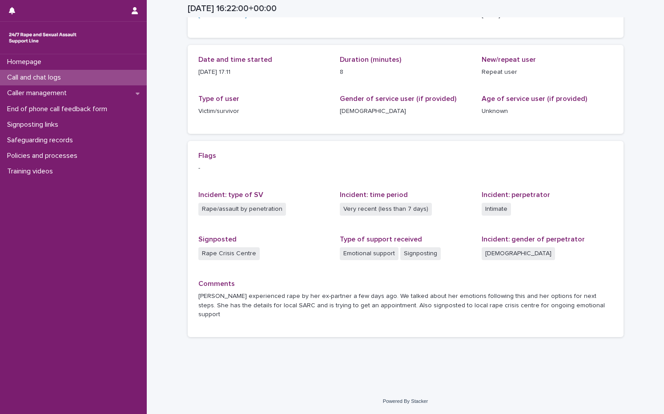
scroll to position [68, 0]
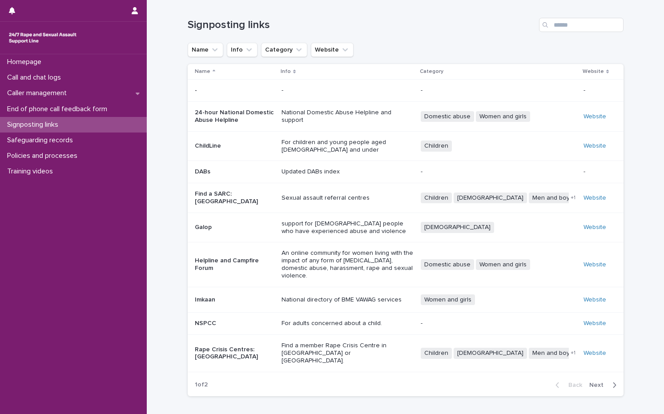
click at [233, 346] on p "Rape Crisis Centres: [GEOGRAPHIC_DATA]" at bounding box center [235, 353] width 80 height 15
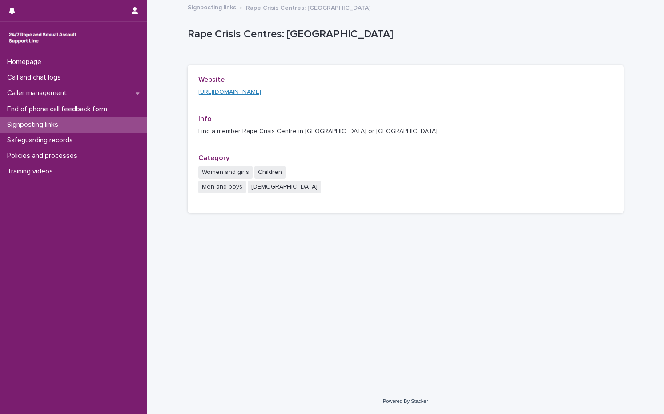
click at [216, 94] on link "[URL][DOMAIN_NAME]" at bounding box center [229, 92] width 63 height 6
click at [38, 92] on p "Caller management" at bounding box center [39, 93] width 70 height 8
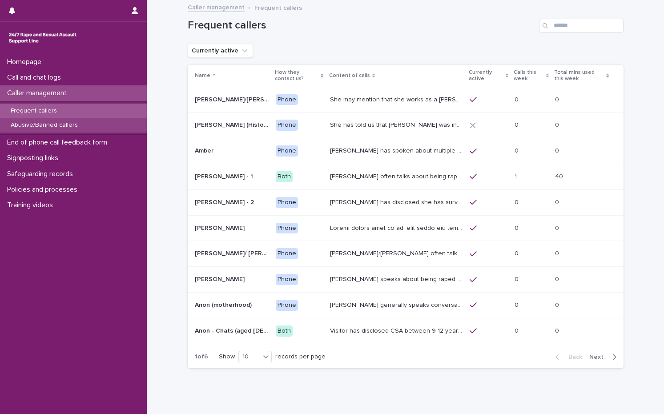
click at [69, 124] on p "Abusive/Banned callers" at bounding box center [44, 125] width 81 height 8
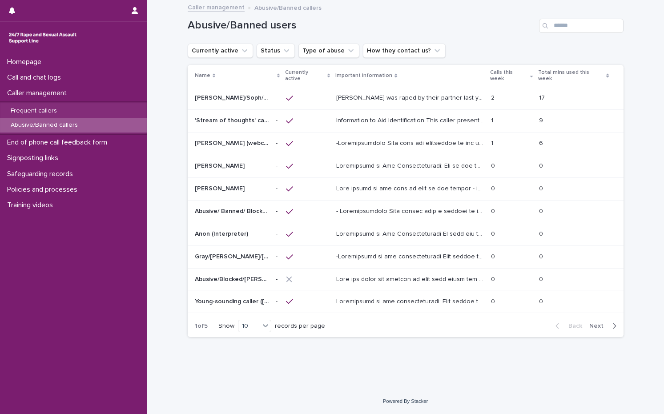
click at [371, 183] on p at bounding box center [410, 187] width 149 height 9
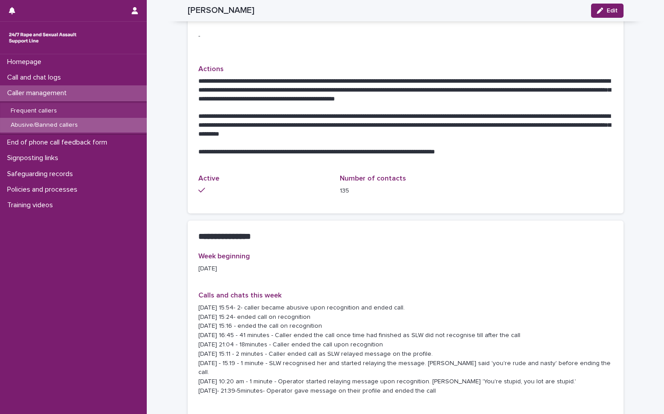
scroll to position [756, 0]
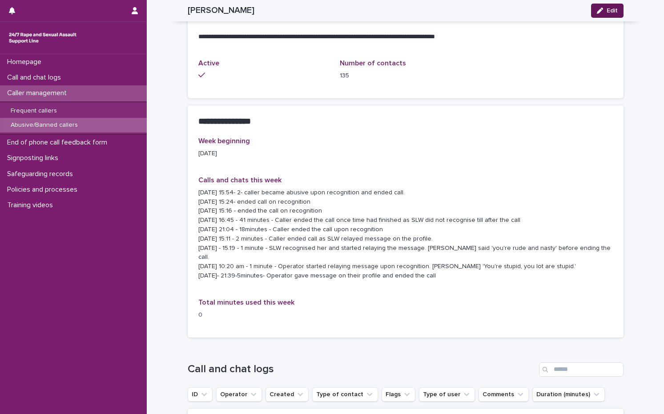
click at [611, 14] on button "Edit" at bounding box center [607, 11] width 32 height 14
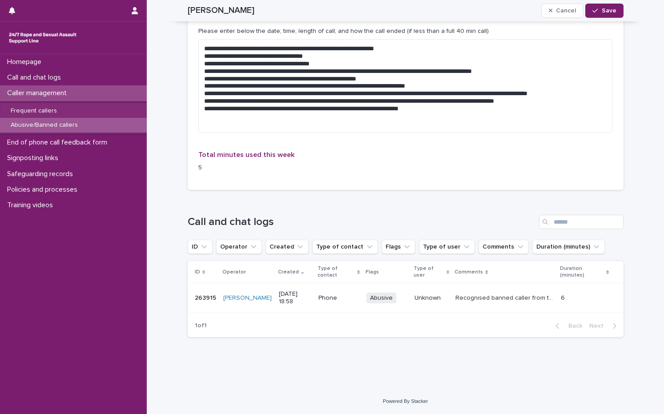
scroll to position [891, 0]
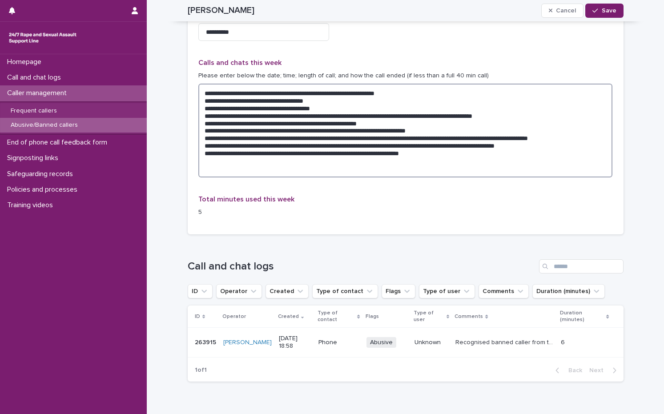
click at [497, 157] on textarea "**********" at bounding box center [405, 131] width 415 height 94
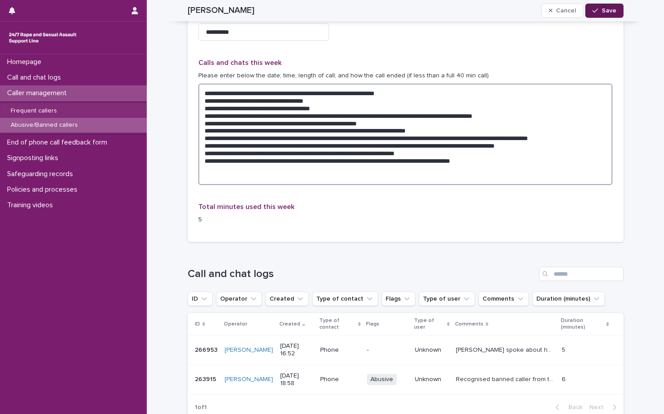
type textarea "**********"
click at [607, 12] on span "Save" at bounding box center [609, 11] width 15 height 6
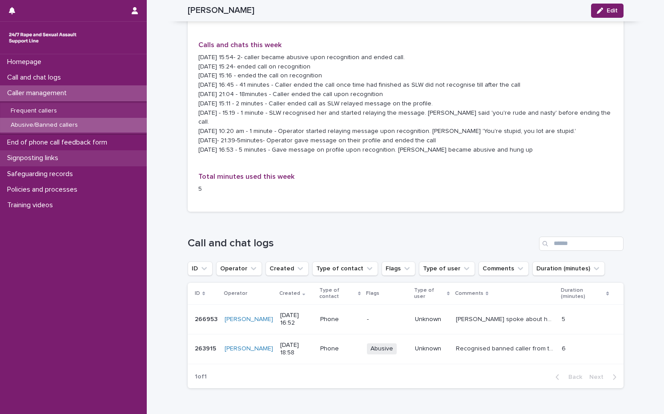
click at [57, 157] on p "Signposting links" at bounding box center [35, 158] width 62 height 8
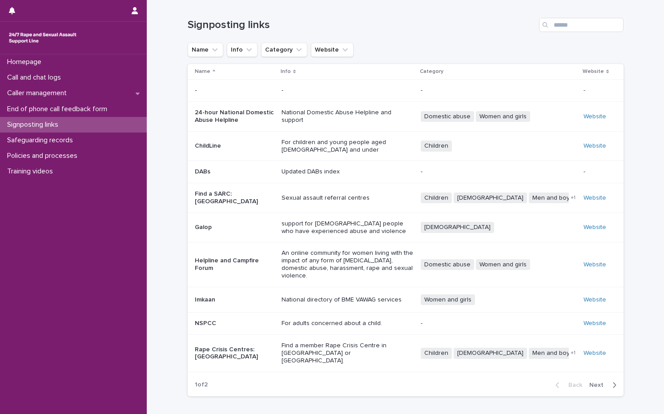
click at [226, 335] on td "Rape Crisis Centres: England & Wales" at bounding box center [233, 353] width 90 height 37
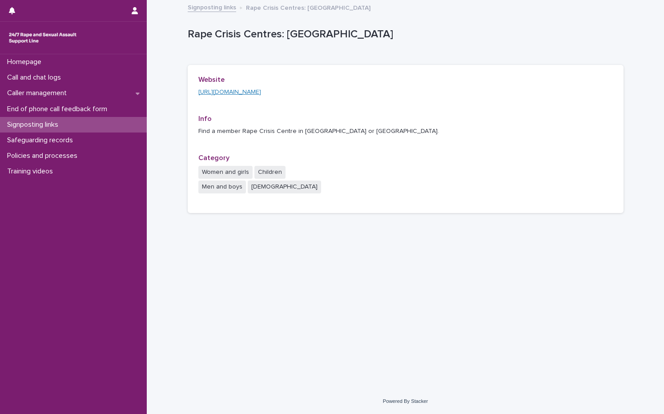
click at [261, 92] on link "https://rapecrisis.org.uk/get-help/find-a-rape-crisis-centre/" at bounding box center [229, 92] width 63 height 6
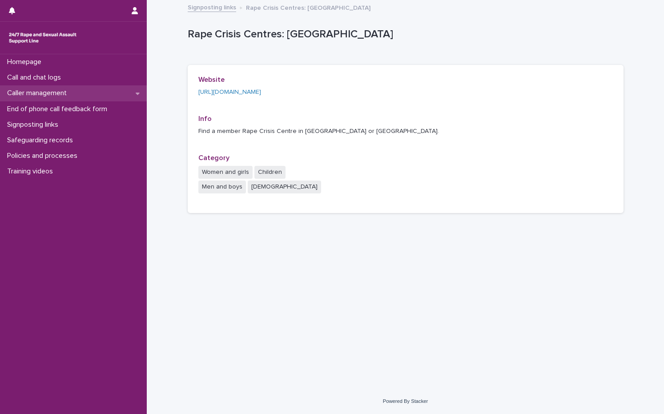
click at [64, 93] on p "Caller management" at bounding box center [39, 93] width 70 height 8
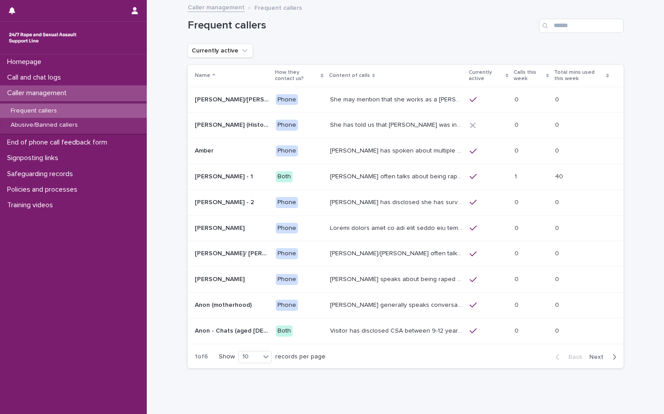
click at [597, 358] on span "Next" at bounding box center [599, 357] width 20 height 6
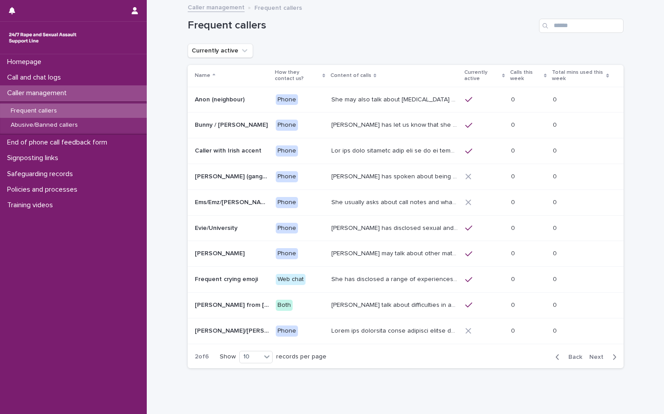
click at [597, 358] on span "Next" at bounding box center [599, 357] width 20 height 6
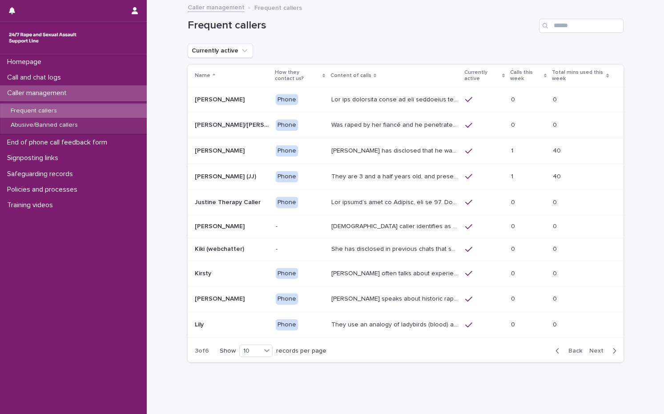
click at [568, 348] on span "Back" at bounding box center [572, 351] width 19 height 6
